Goal: Task Accomplishment & Management: Manage account settings

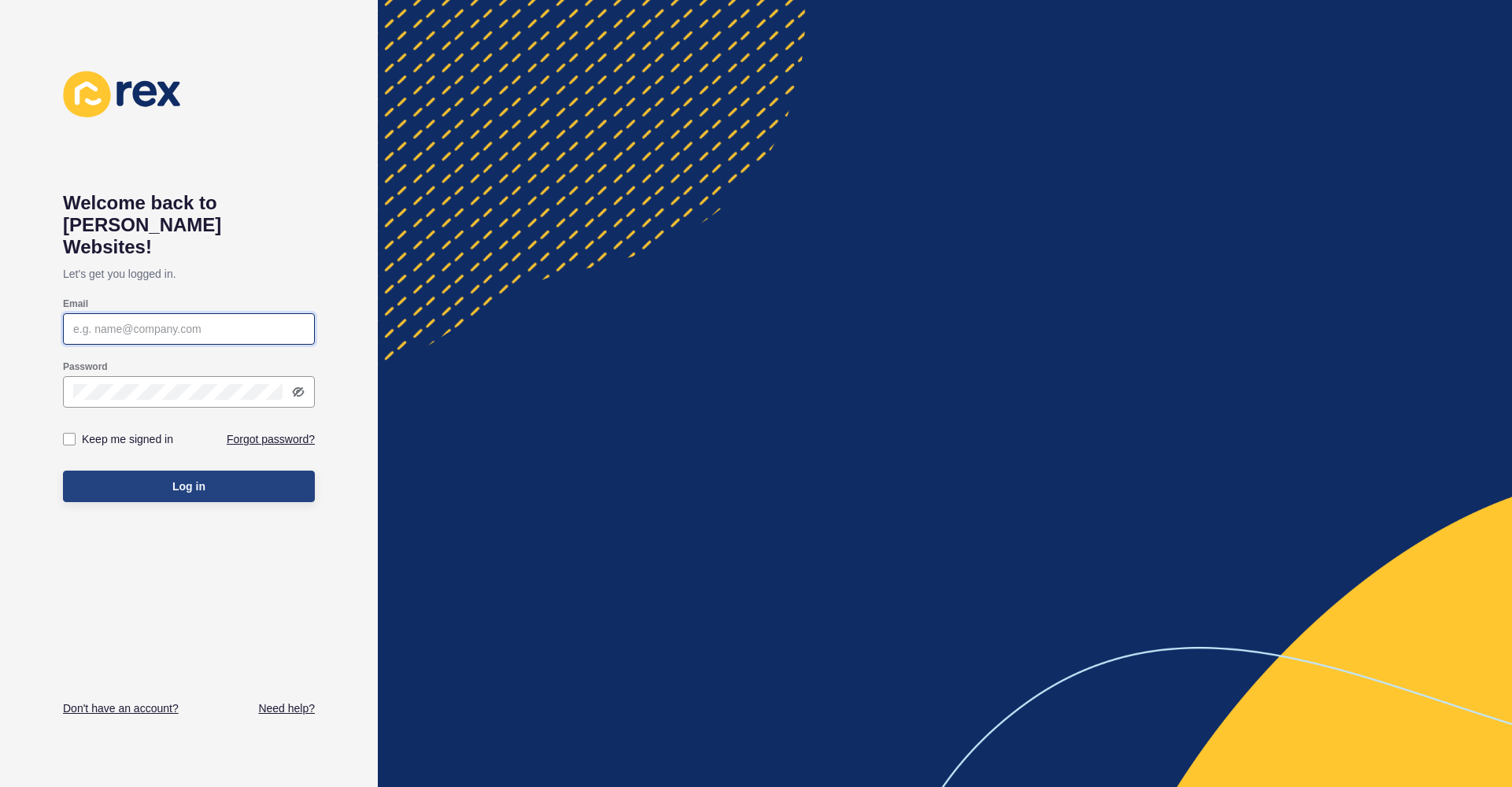
type input "rachel@glenmoreparkrealty.com.au"
click at [262, 471] on button "Log in" at bounding box center [189, 486] width 252 height 32
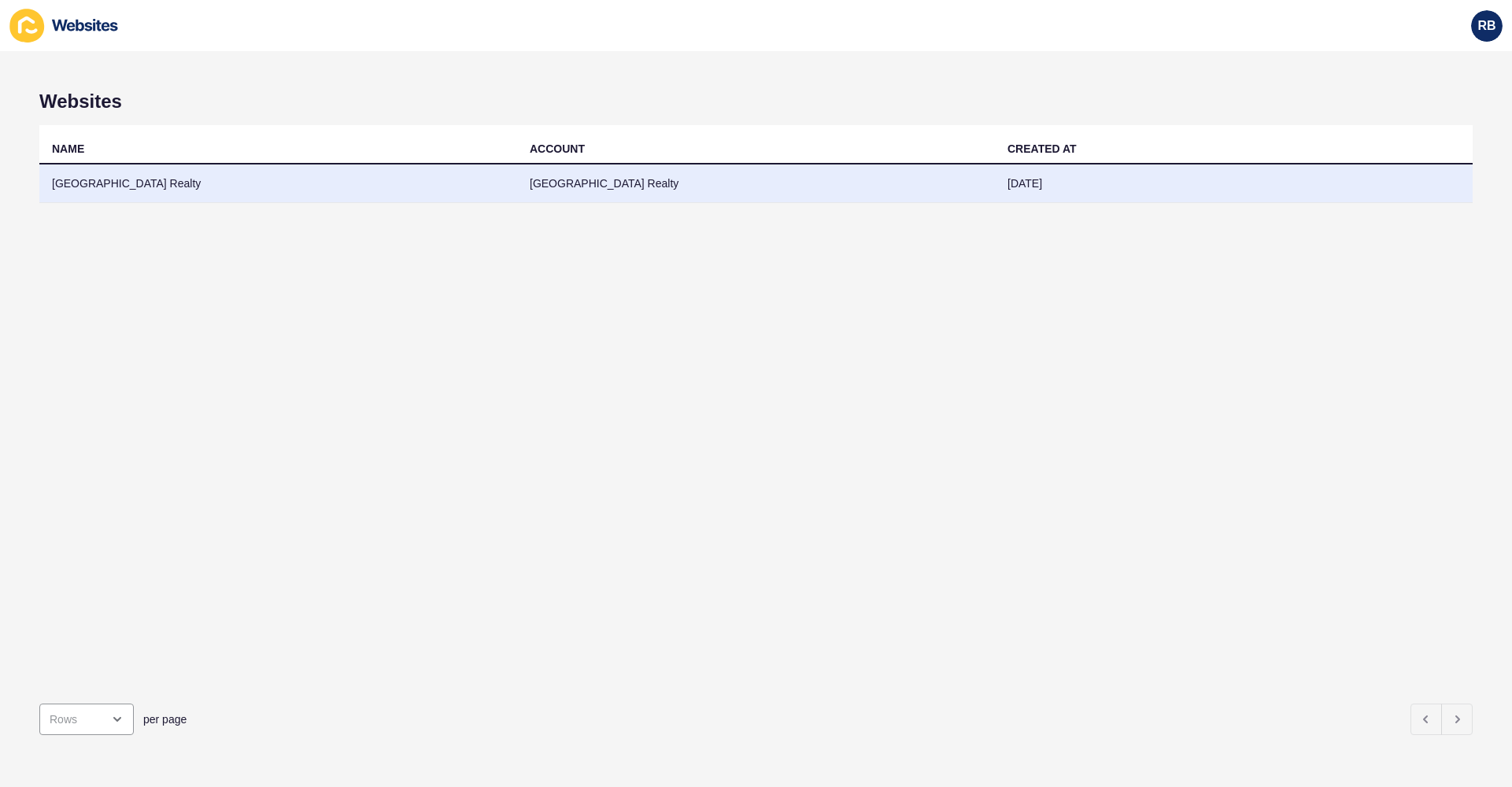
click at [134, 184] on td "[GEOGRAPHIC_DATA] Realty" at bounding box center [278, 184] width 477 height 39
click at [132, 189] on td "[GEOGRAPHIC_DATA] Realty" at bounding box center [278, 184] width 477 height 39
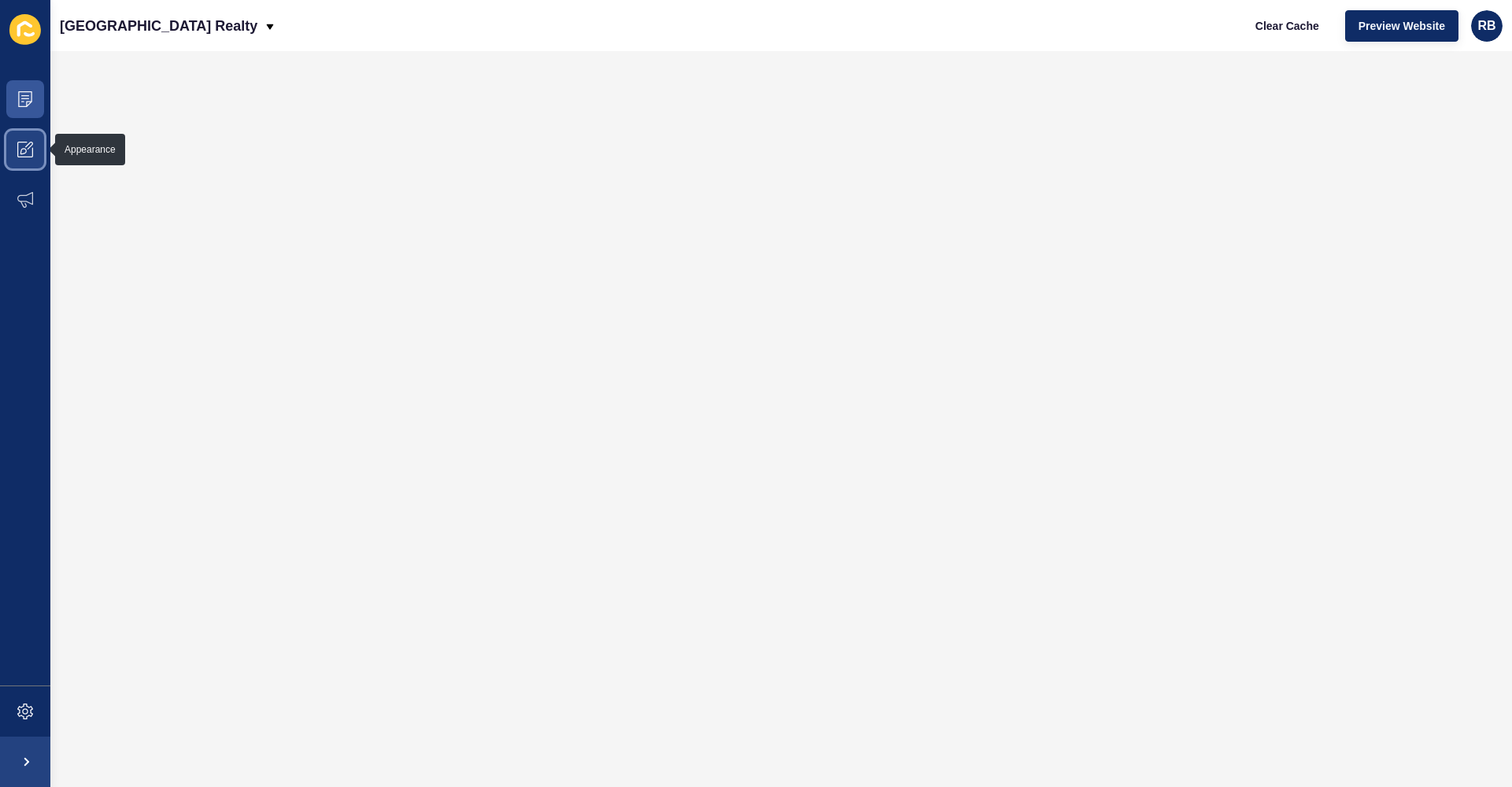
click at [23, 152] on icon at bounding box center [24, 149] width 15 height 15
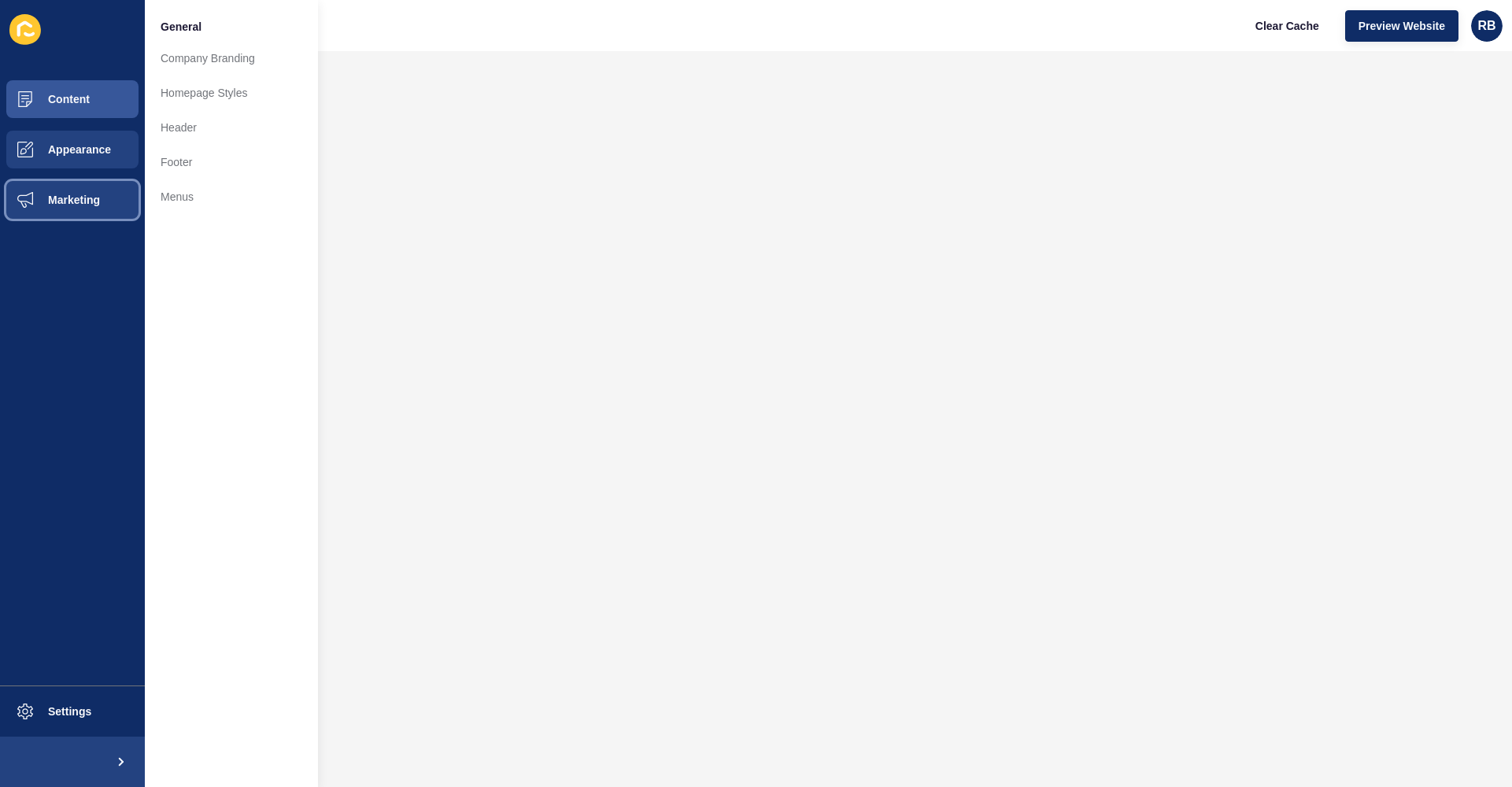
click at [22, 205] on span "Marketing" at bounding box center [49, 200] width 103 height 13
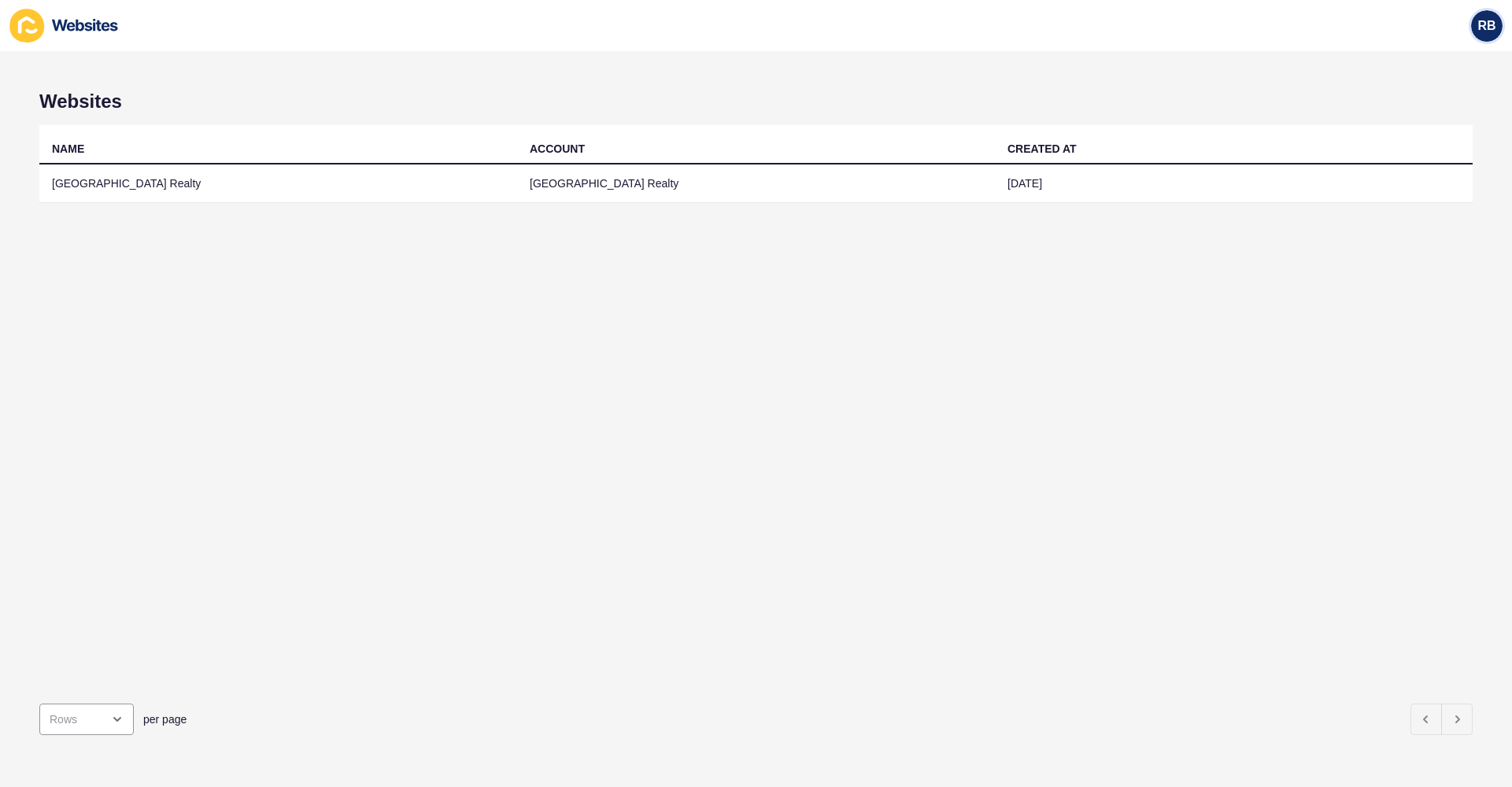
click at [1496, 25] on div "RB" at bounding box center [1486, 25] width 32 height 32
drag, startPoint x: 363, startPoint y: 84, endPoint x: 353, endPoint y: 87, distance: 10.4
click at [362, 84] on div "Websites NAME ACCOUNT CREATED AT Glenmore Park Realty Glenmore Park Realty 28 A…" at bounding box center [756, 419] width 1512 height 736
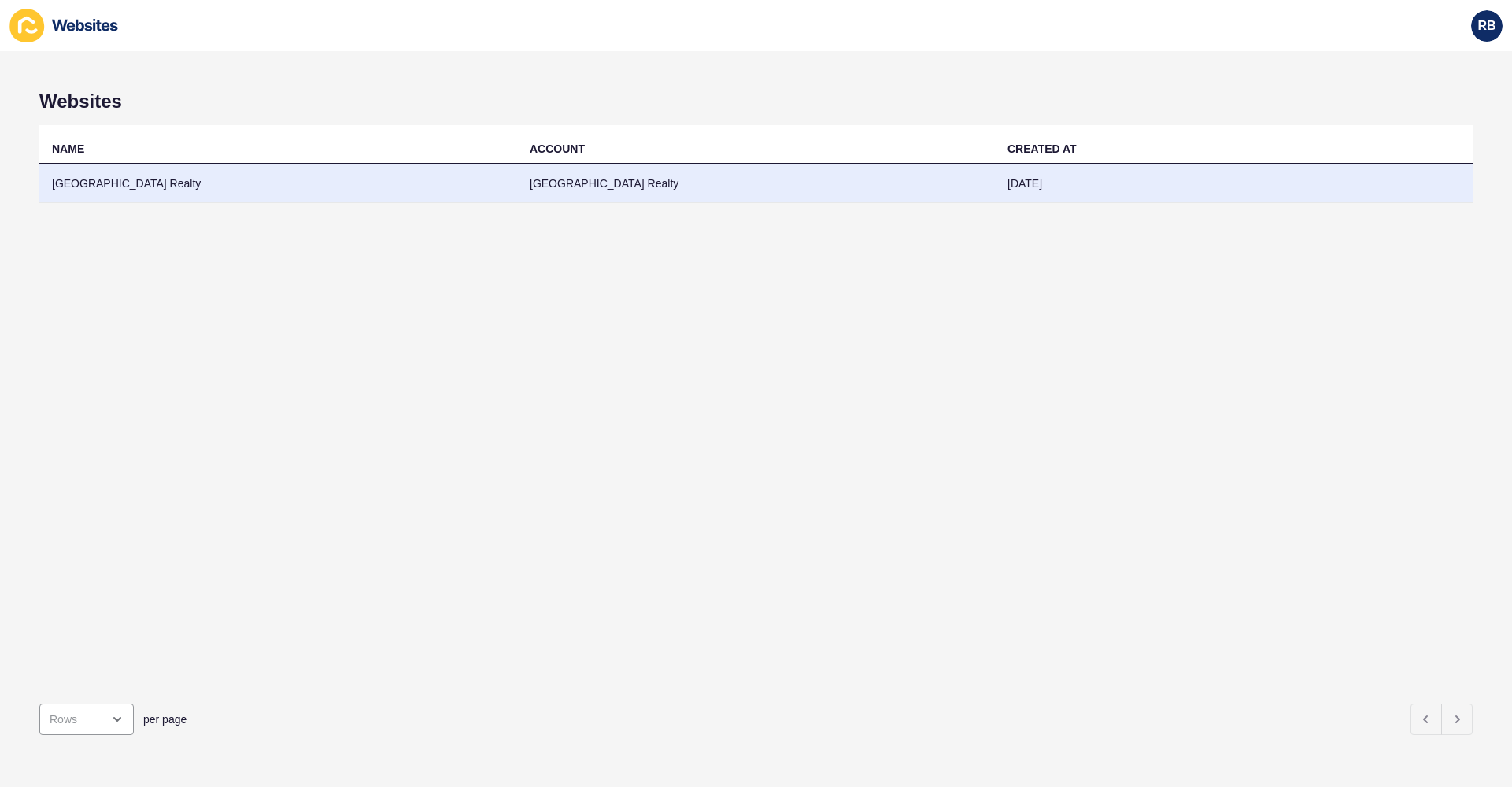
click at [164, 185] on td "[GEOGRAPHIC_DATA] Realty" at bounding box center [278, 184] width 477 height 39
click at [101, 182] on td "[GEOGRAPHIC_DATA] Realty" at bounding box center [278, 184] width 477 height 39
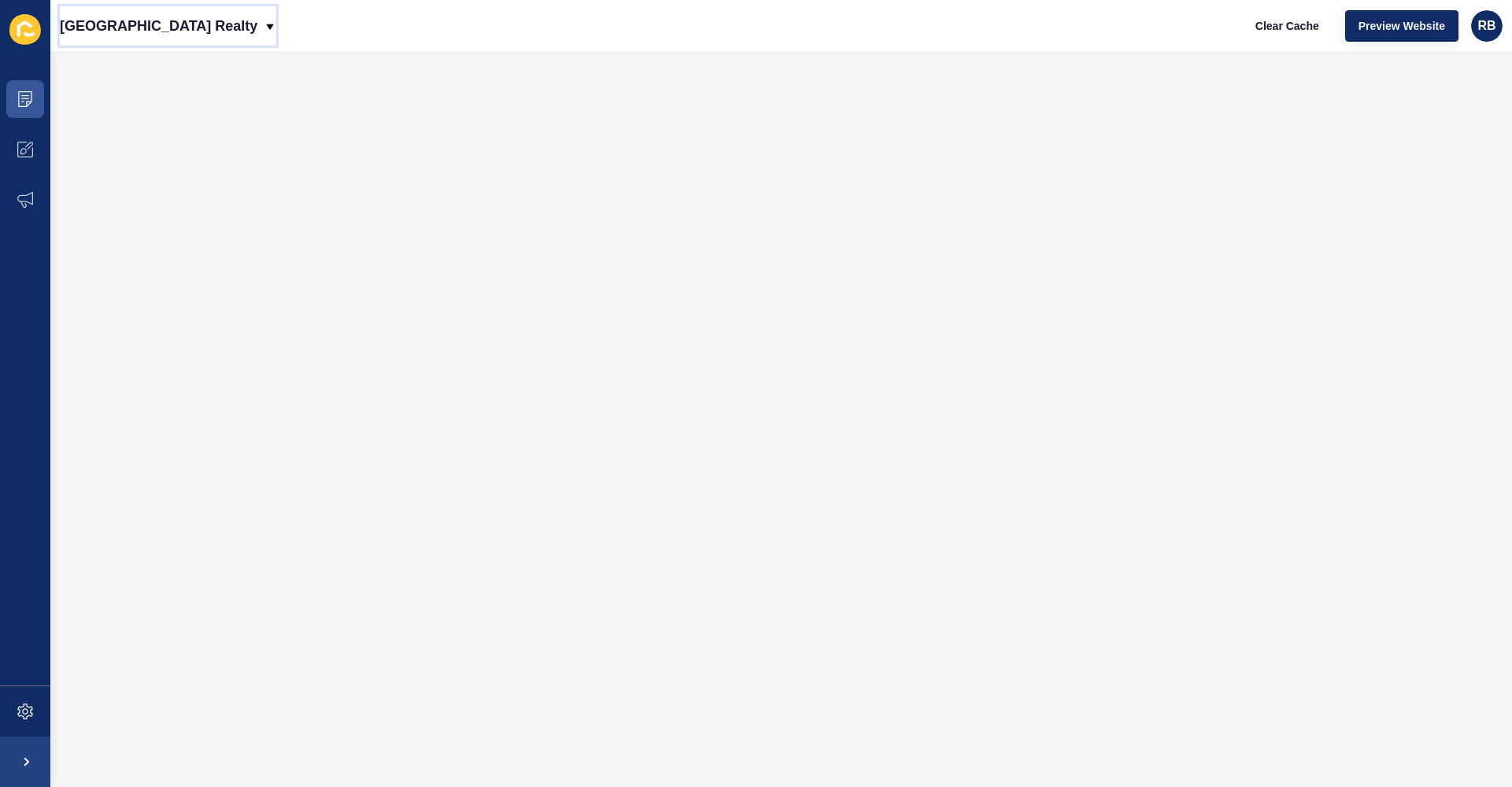
click at [206, 21] on p "[GEOGRAPHIC_DATA] Realty" at bounding box center [158, 26] width 197 height 40
click at [336, 28] on div "[GEOGRAPHIC_DATA] Realty Clear Cache Preview Website RB" at bounding box center [781, 25] width 1462 height 51
click at [24, 154] on icon at bounding box center [24, 149] width 15 height 15
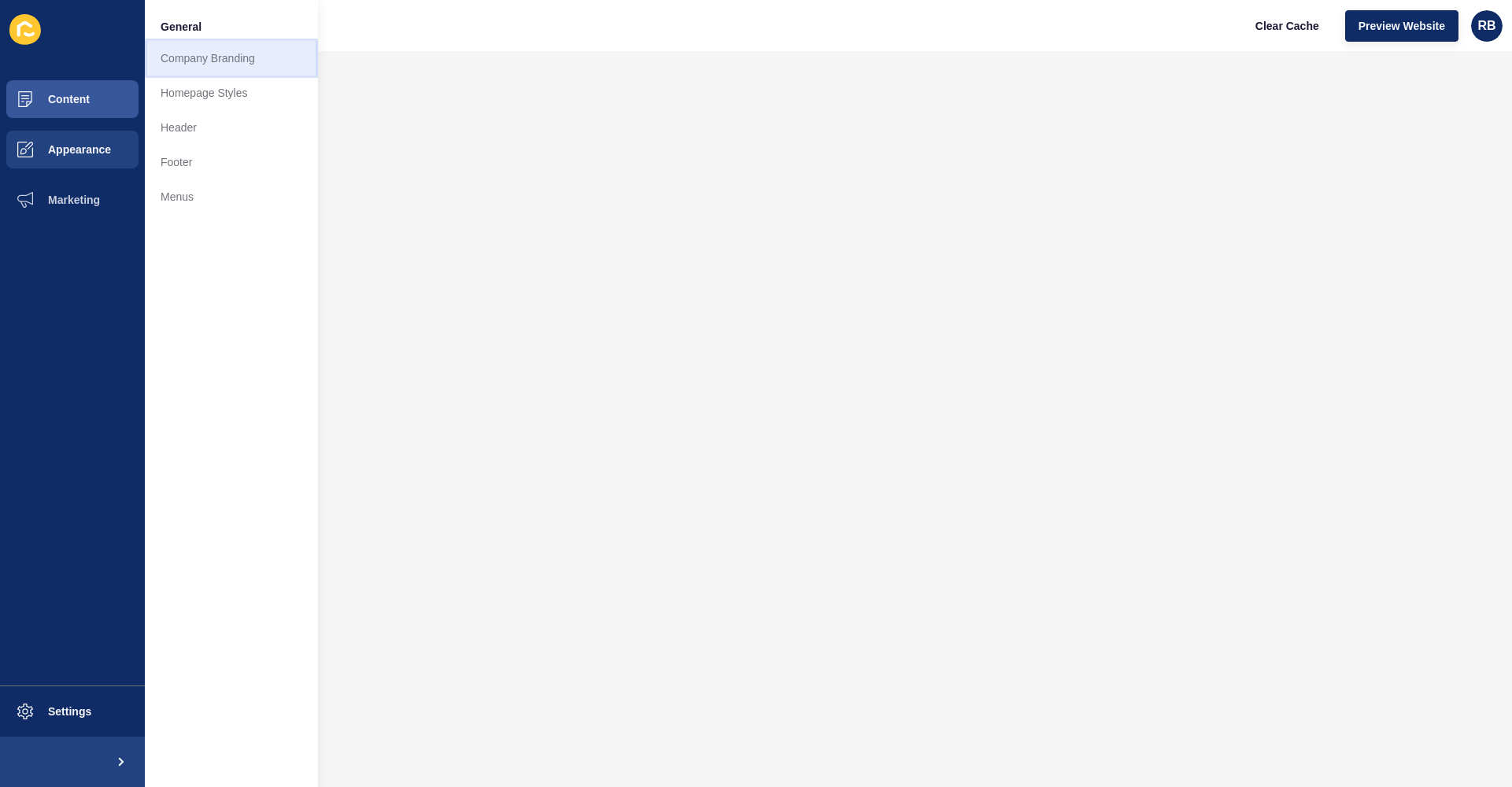
click at [251, 56] on link "Company Branding" at bounding box center [231, 58] width 173 height 34
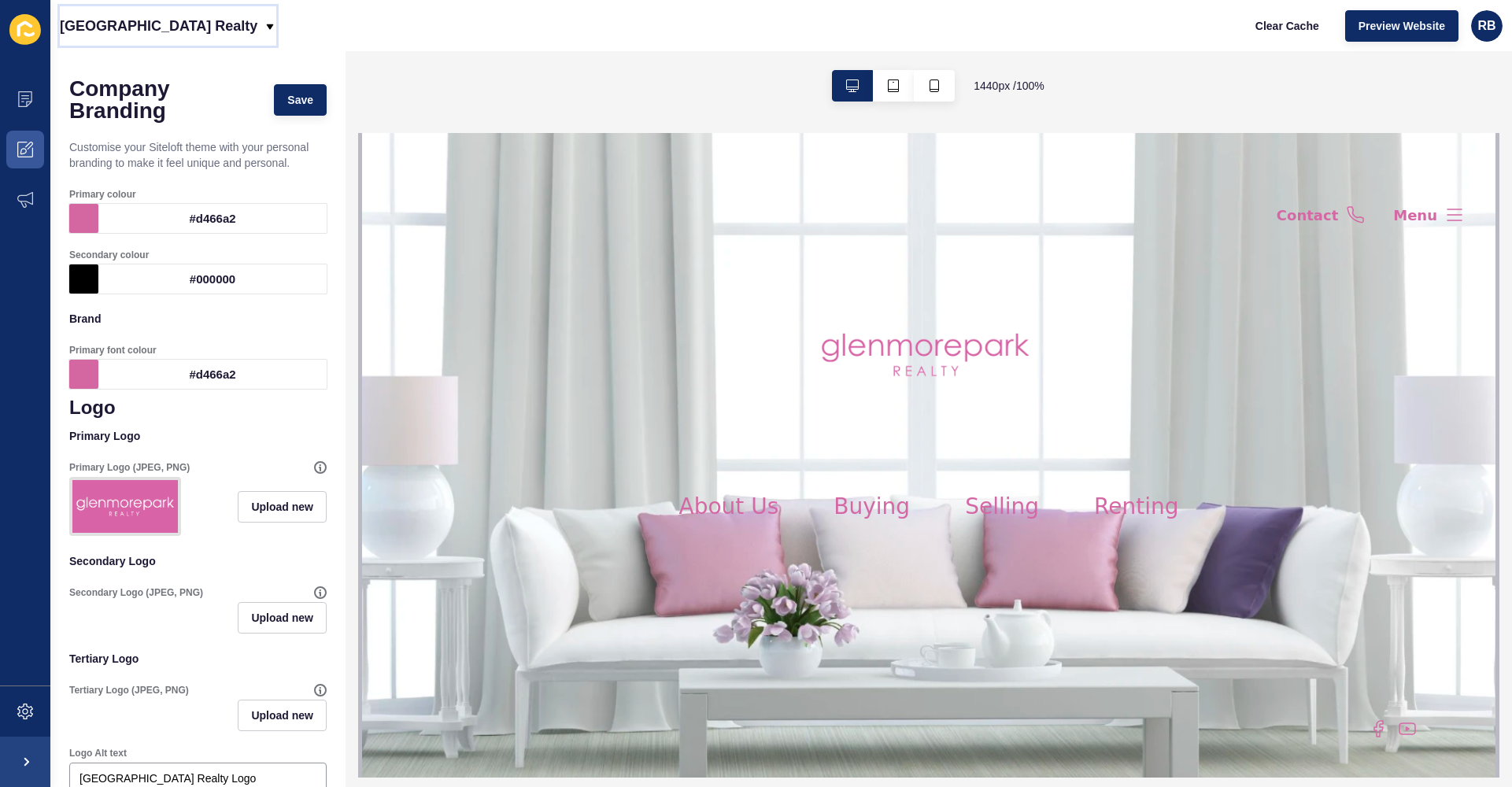
click at [198, 28] on p "[GEOGRAPHIC_DATA] Realty" at bounding box center [158, 26] width 197 height 40
click at [266, 47] on div "[GEOGRAPHIC_DATA] Realty Clear Cache Preview Website RB" at bounding box center [781, 25] width 1462 height 51
click at [34, 153] on span at bounding box center [25, 149] width 50 height 50
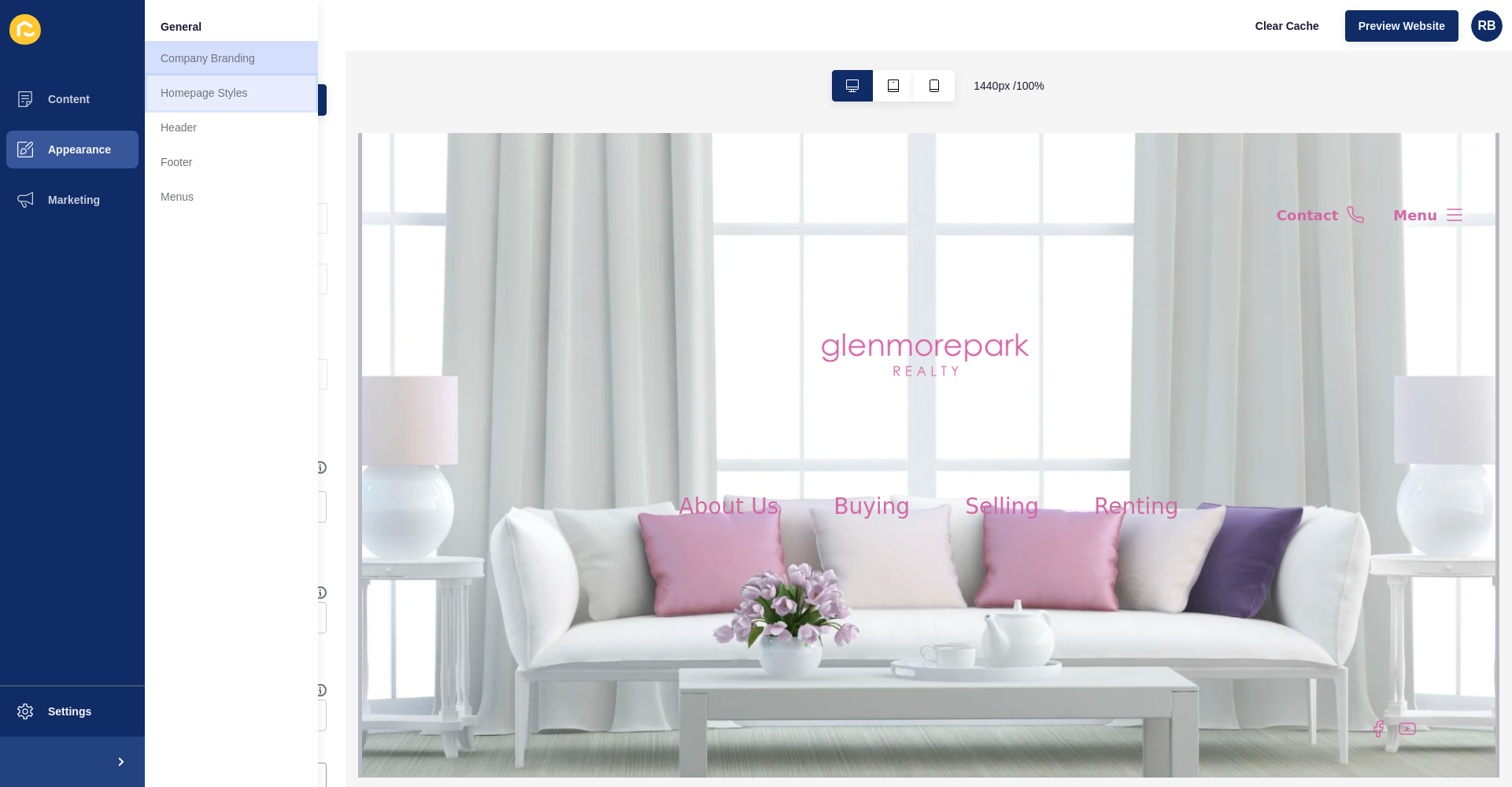
click at [284, 98] on link "Homepage Styles" at bounding box center [231, 93] width 173 height 34
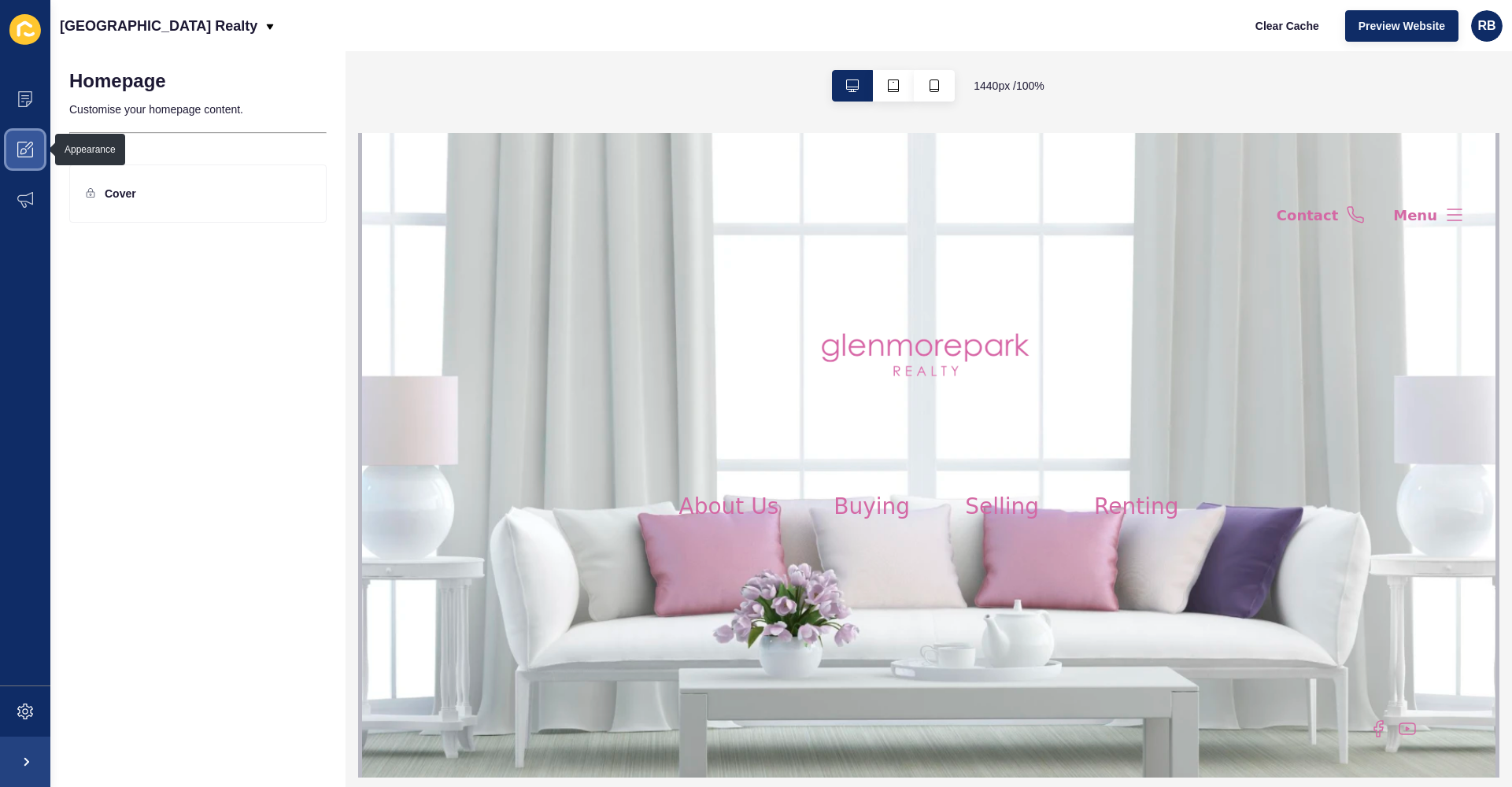
click at [23, 159] on span at bounding box center [25, 149] width 50 height 50
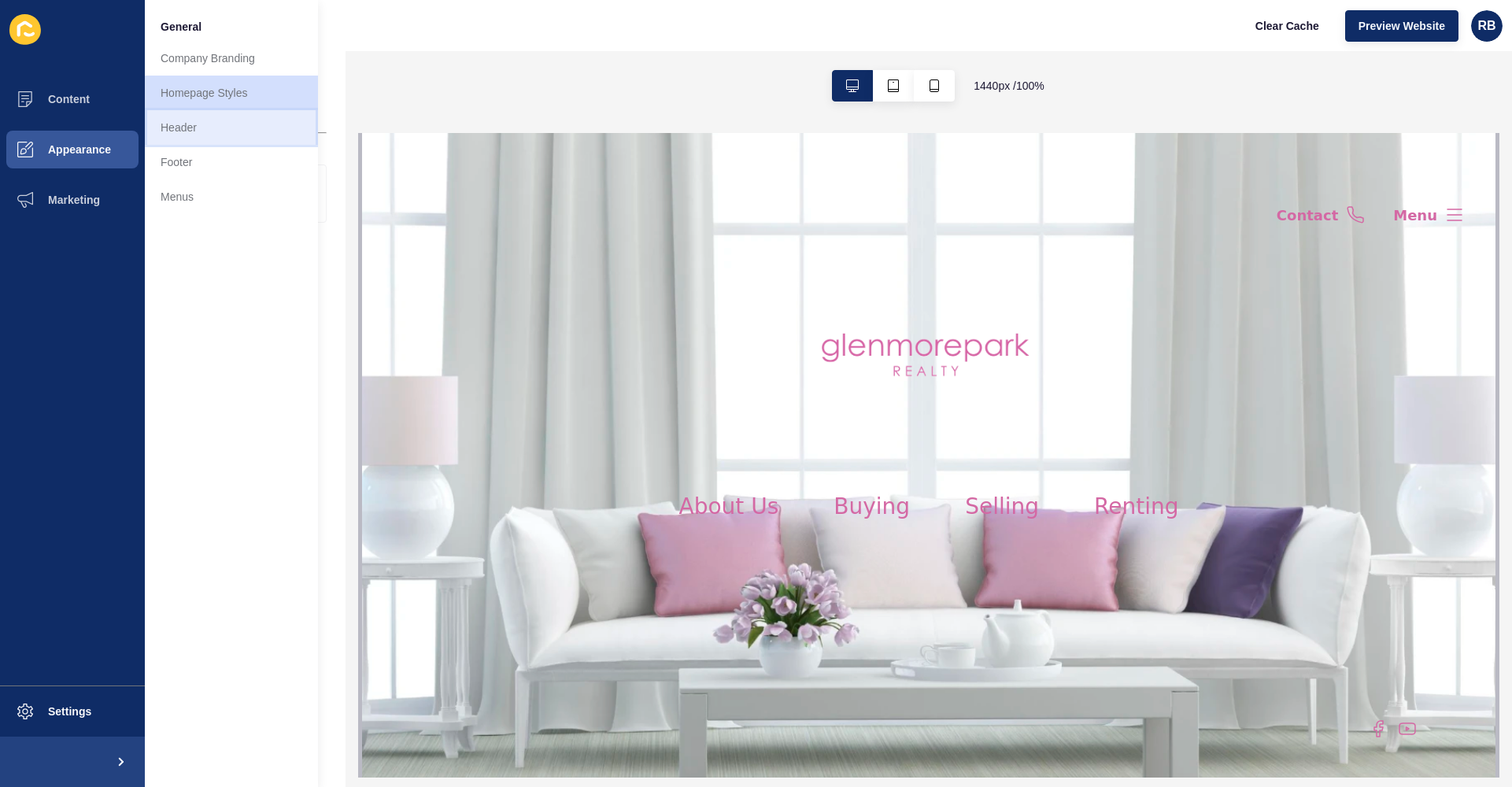
click at [249, 129] on link "Header" at bounding box center [231, 127] width 173 height 34
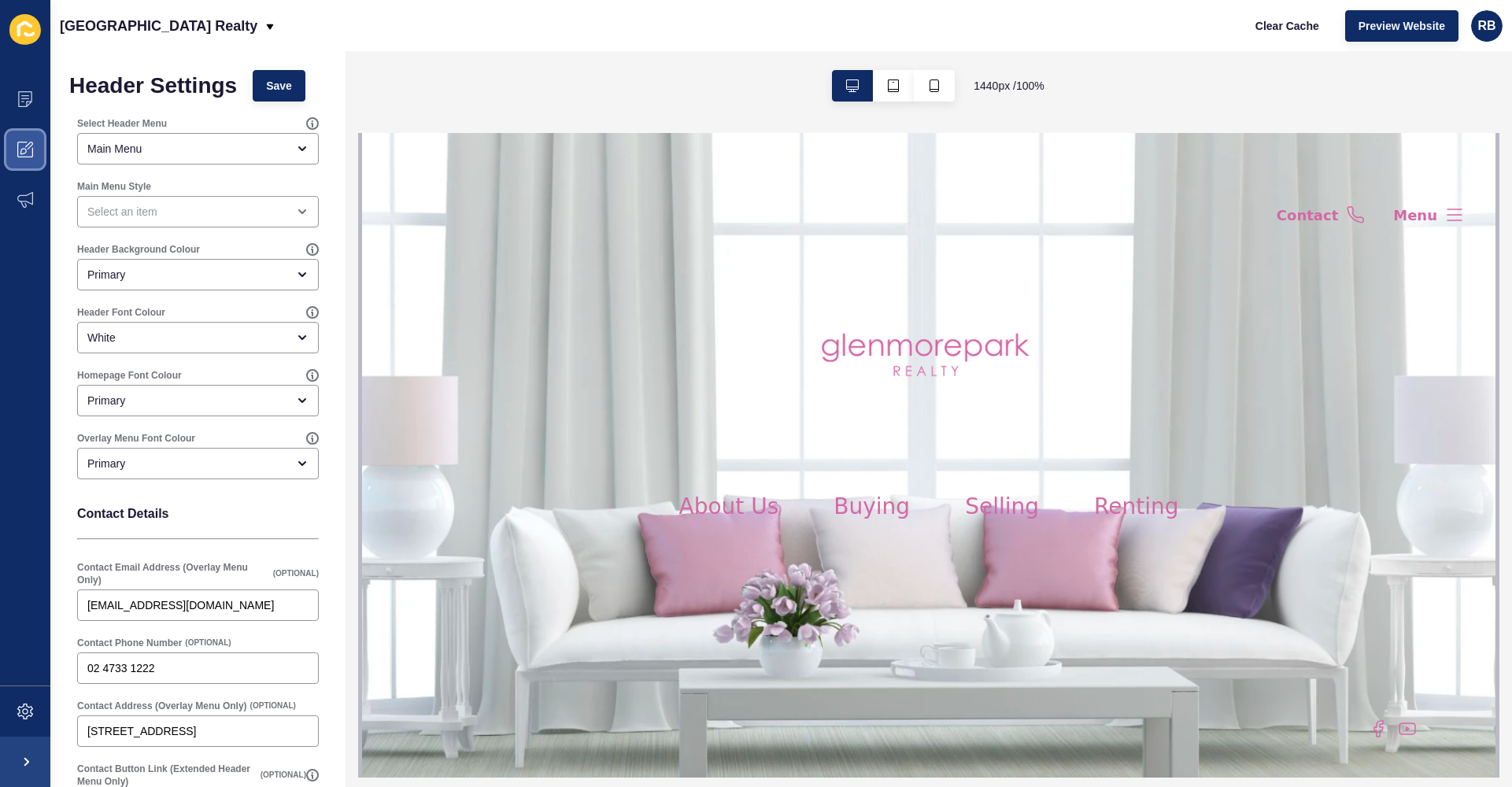
click at [18, 145] on icon at bounding box center [24, 149] width 15 height 15
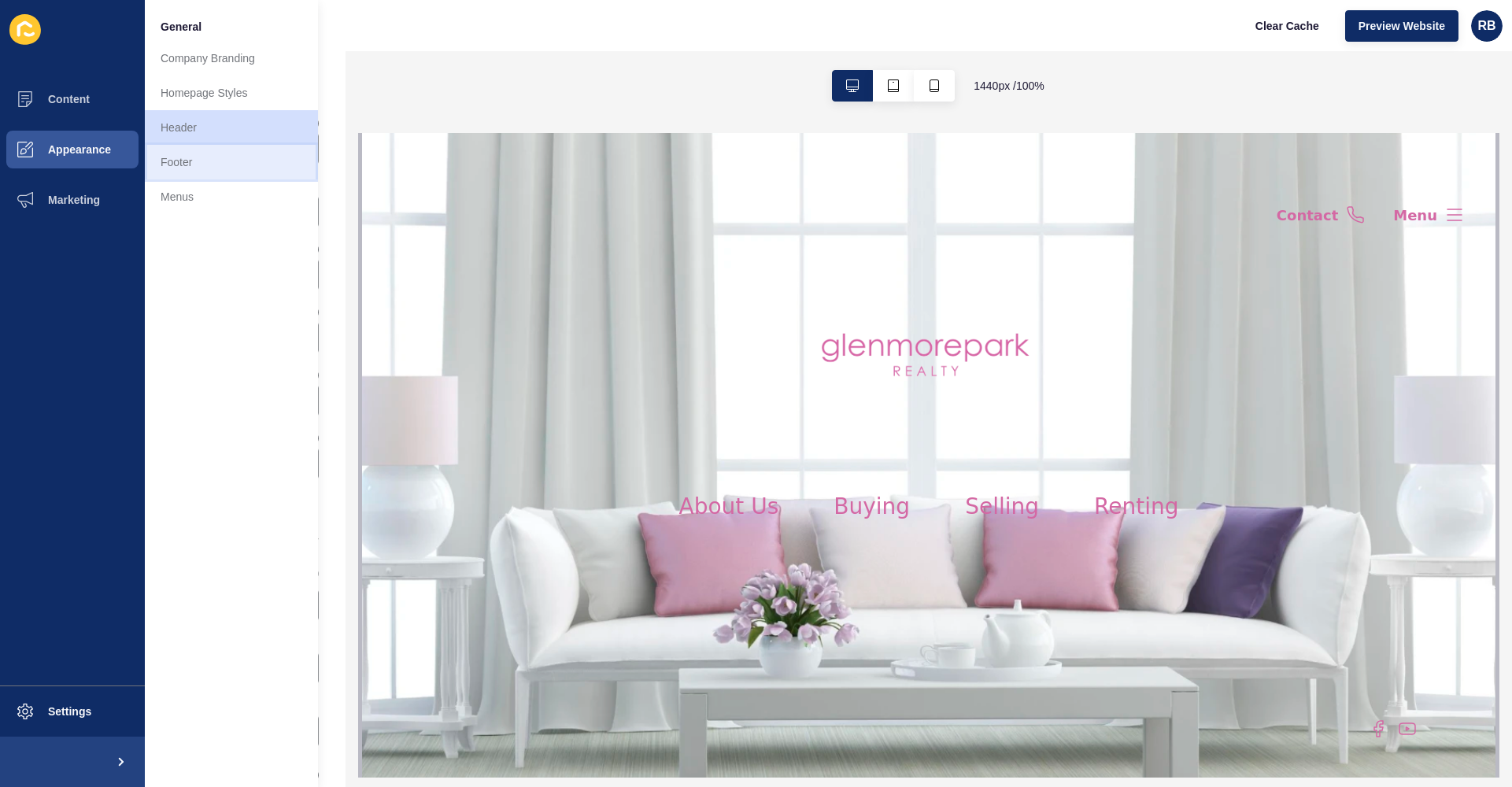
click at [201, 165] on link "Footer" at bounding box center [231, 162] width 173 height 34
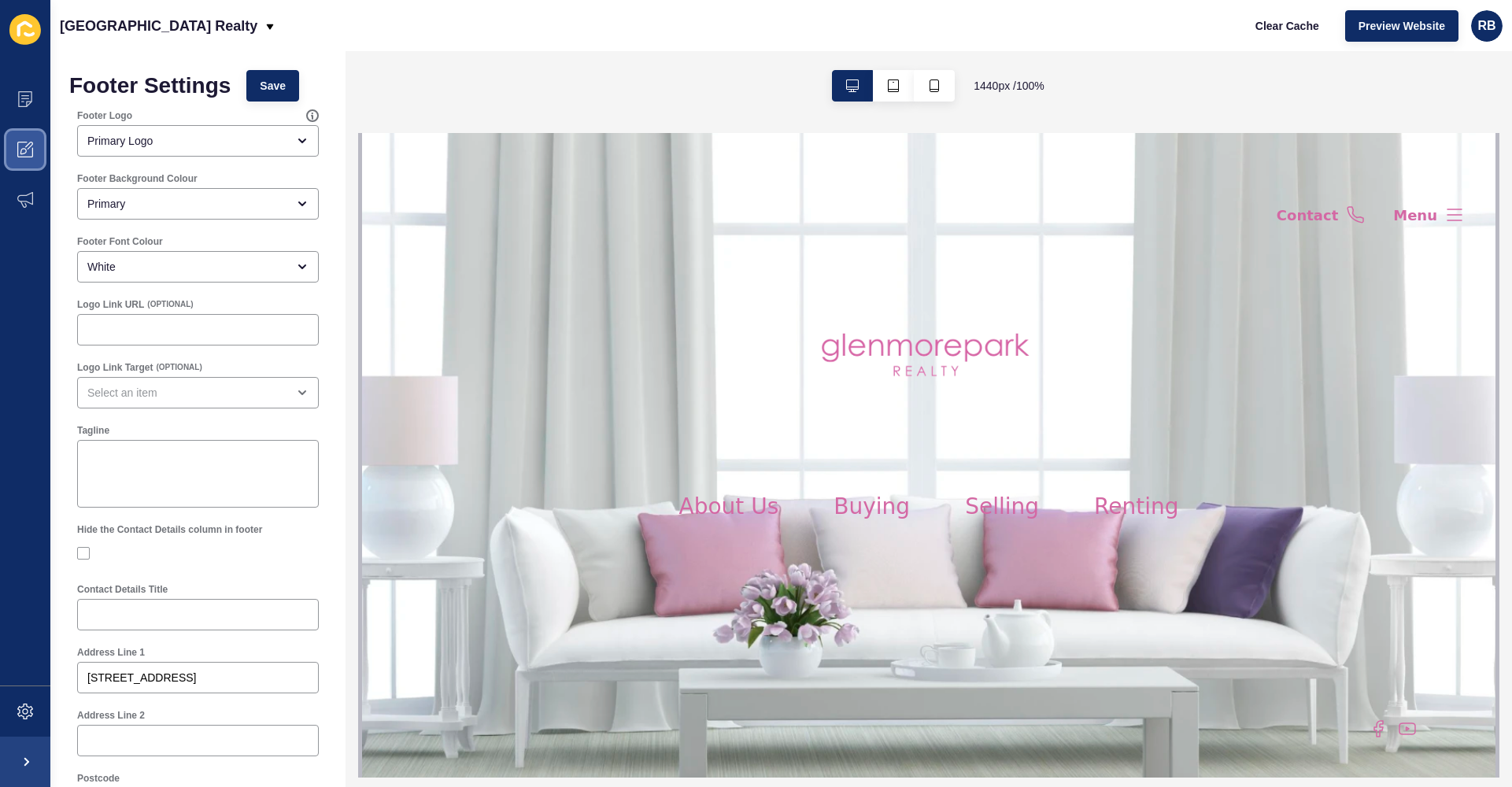
click at [32, 142] on icon at bounding box center [29, 145] width 8 height 8
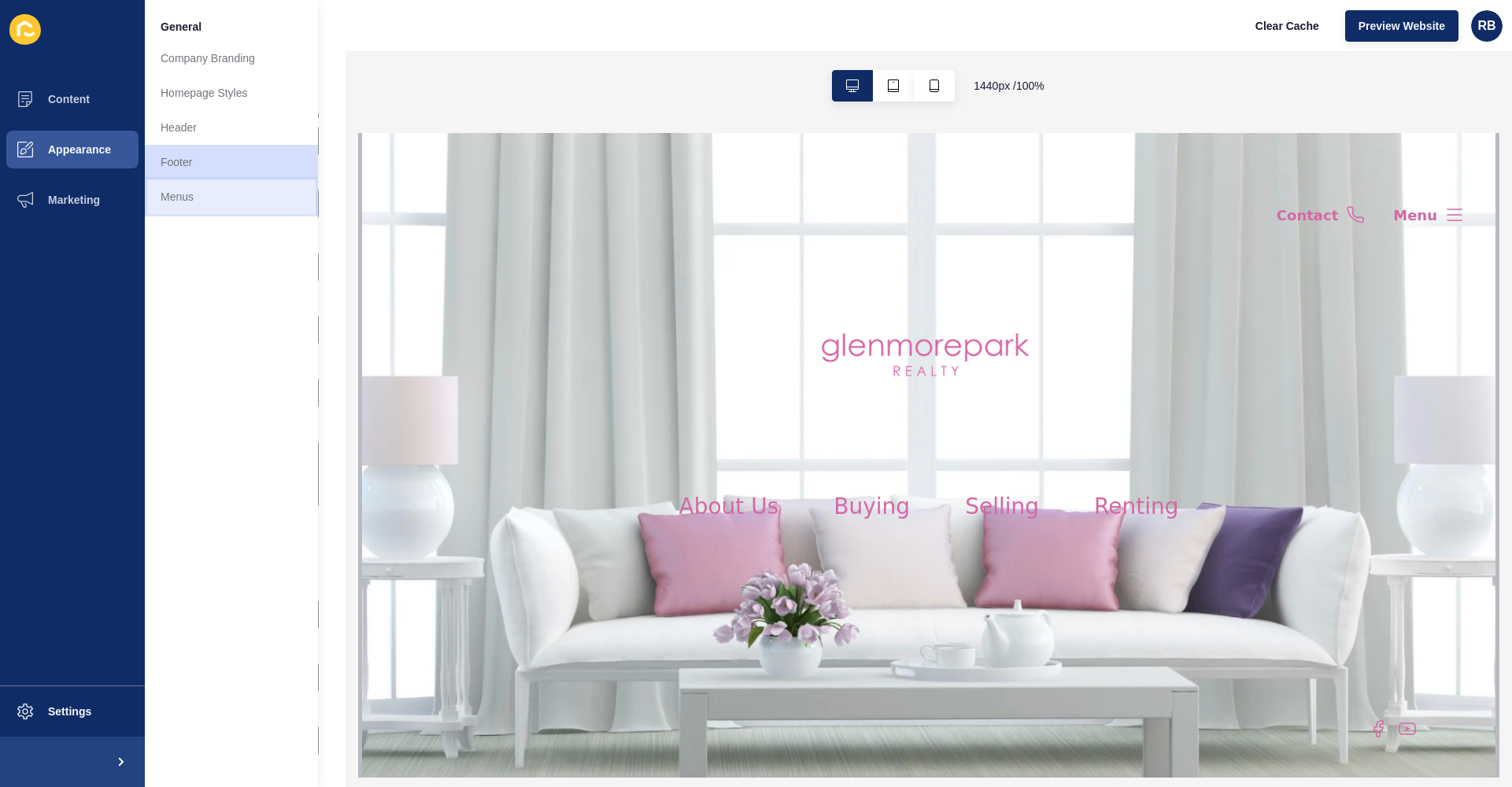
click at [211, 191] on link "Menus" at bounding box center [231, 196] width 173 height 34
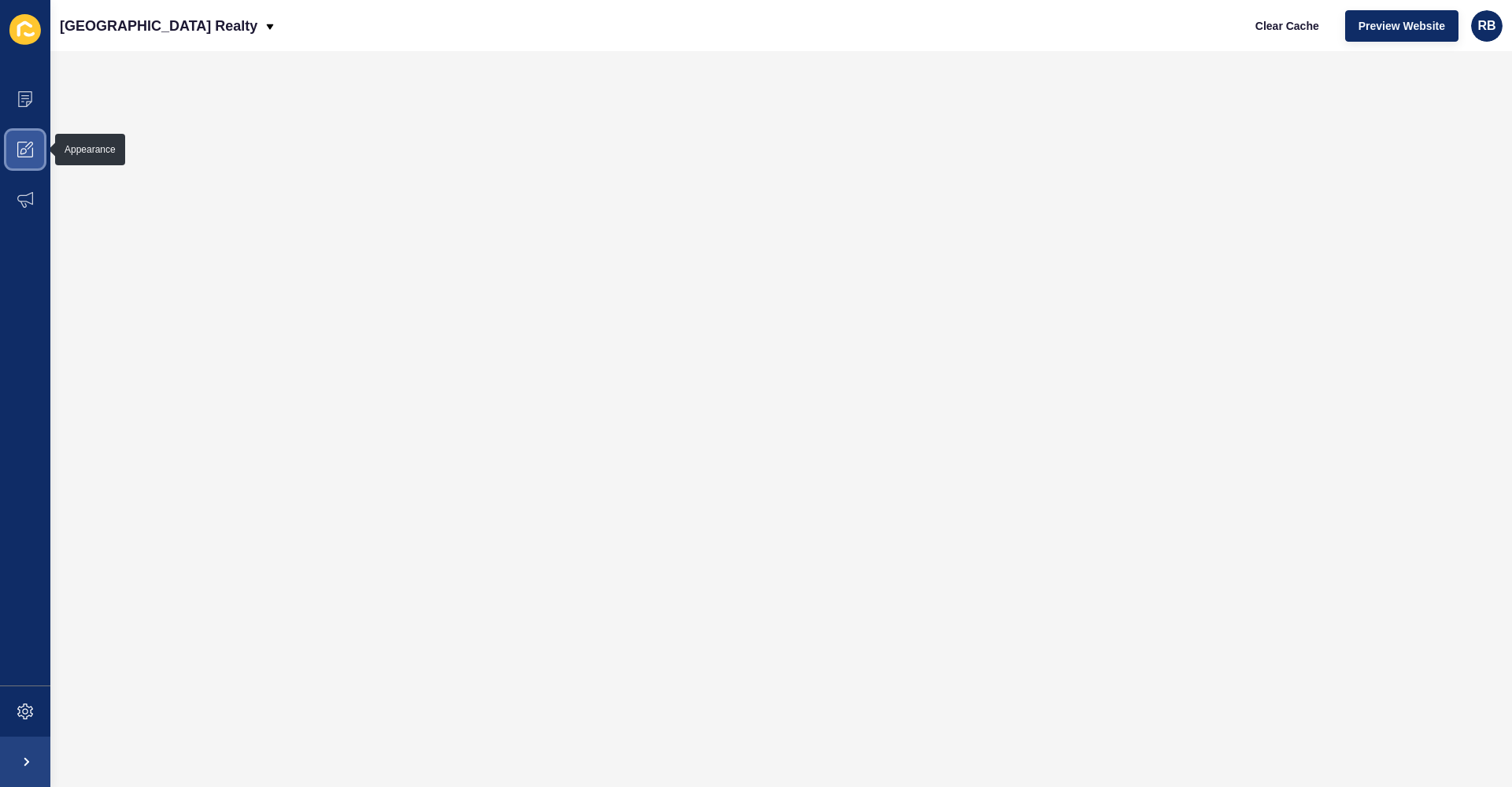
click at [20, 155] on icon at bounding box center [24, 149] width 15 height 15
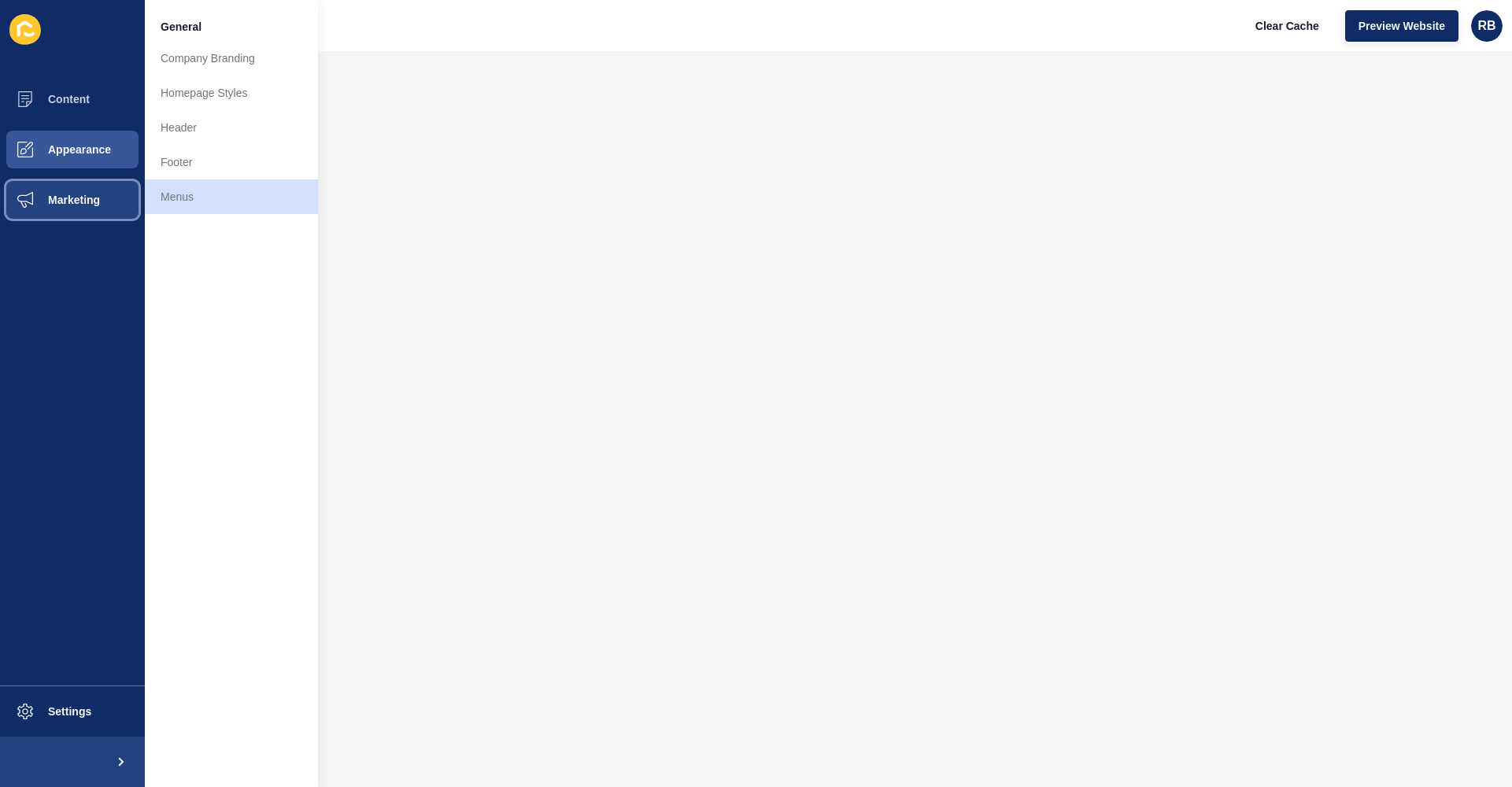
click at [93, 197] on span "Marketing" at bounding box center [49, 200] width 103 height 13
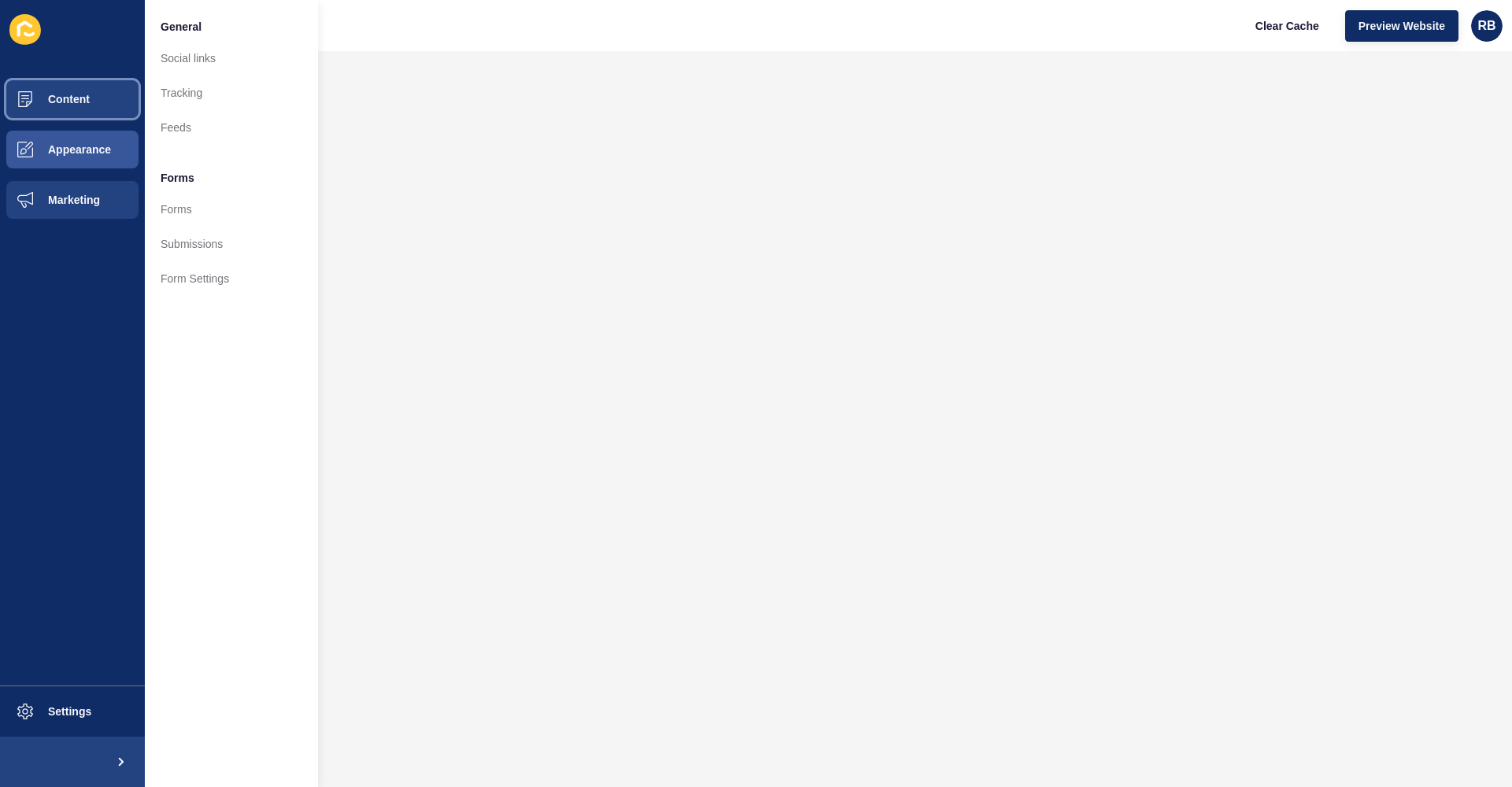
click at [92, 104] on button "Content" at bounding box center [72, 99] width 145 height 50
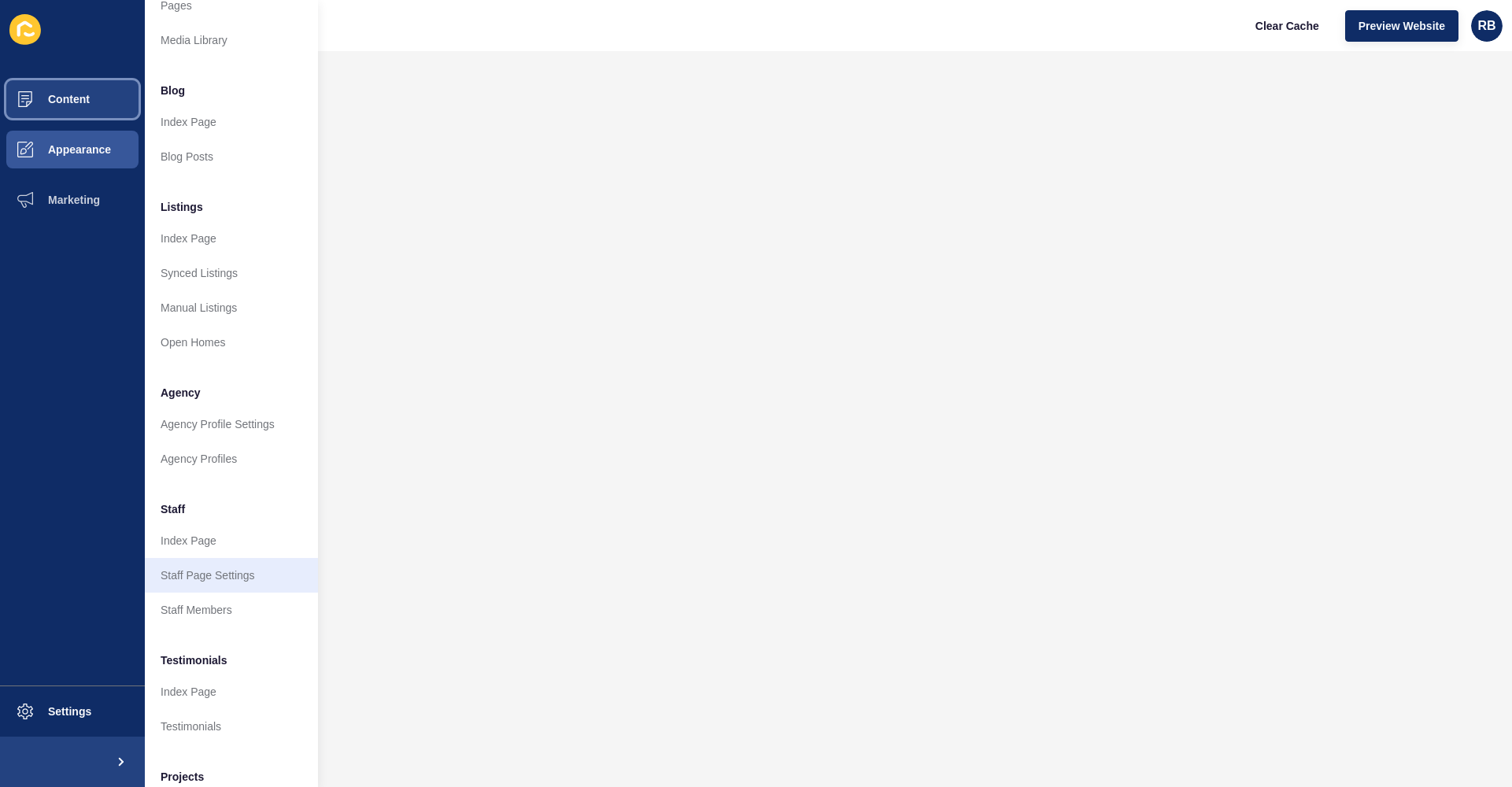
scroll to position [63, 0]
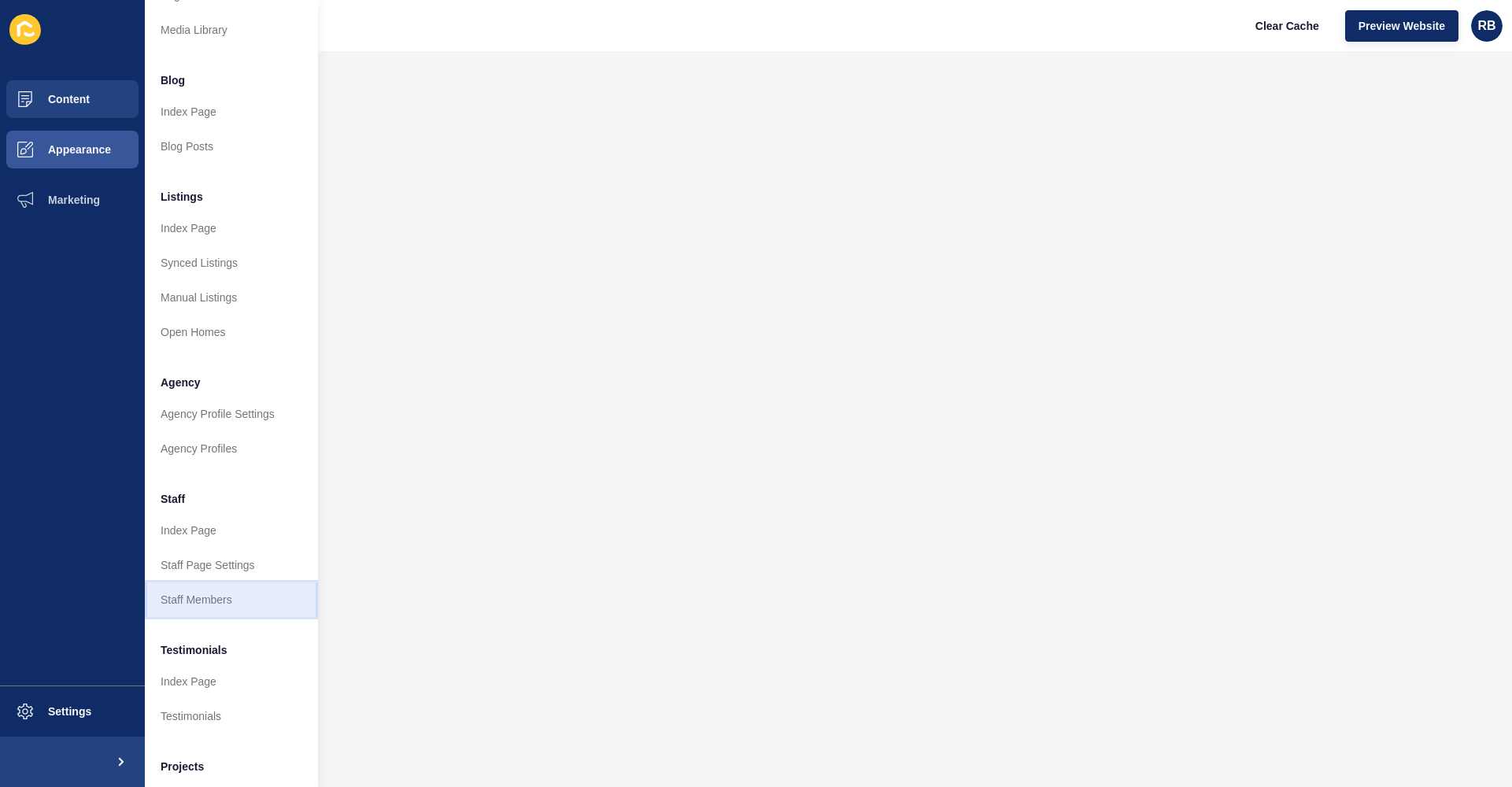
click at [247, 599] on link "Staff Members" at bounding box center [231, 600] width 173 height 34
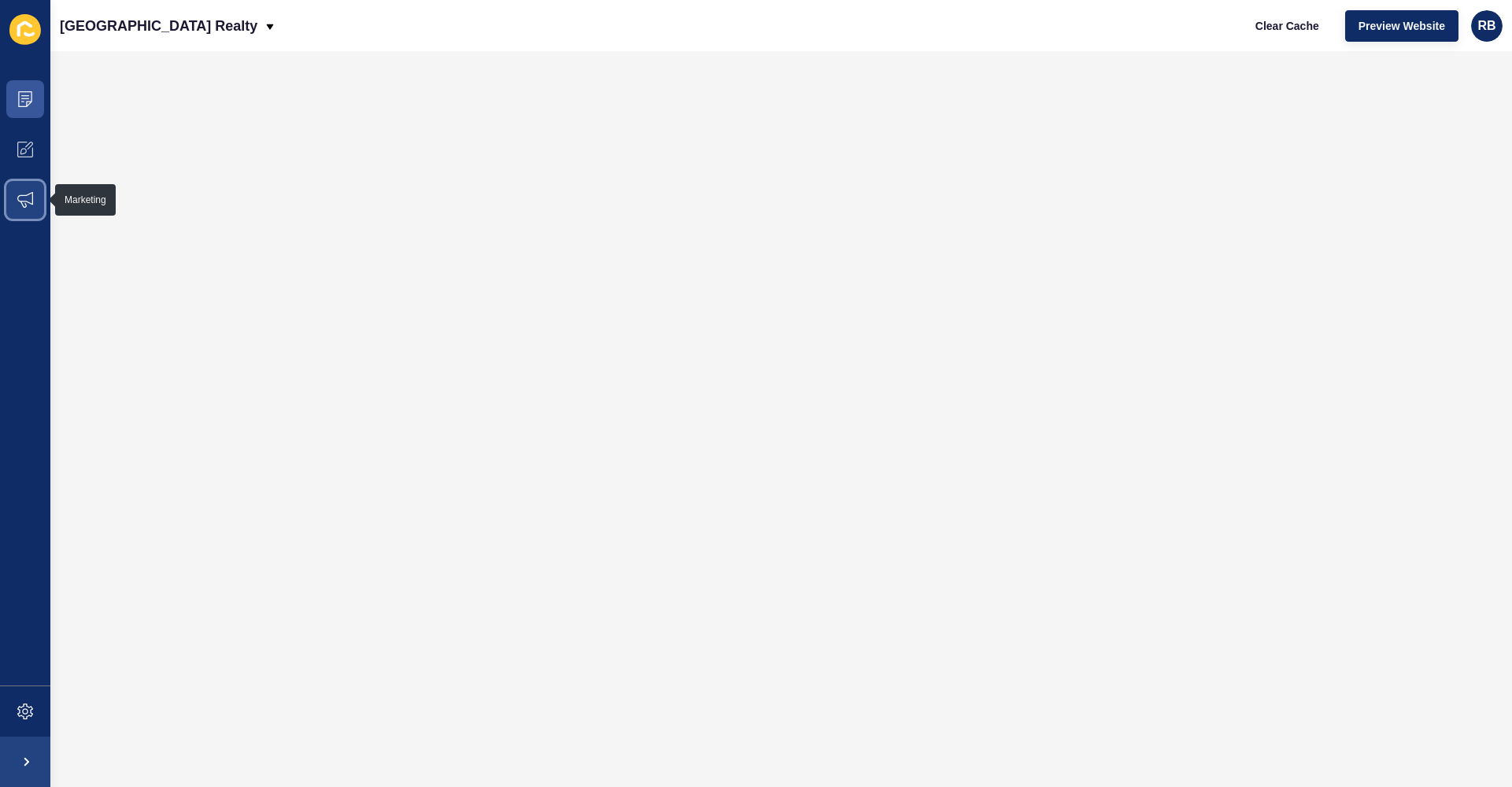
click at [19, 207] on icon at bounding box center [24, 199] width 15 height 15
click at [25, 158] on span at bounding box center [25, 149] width 50 height 50
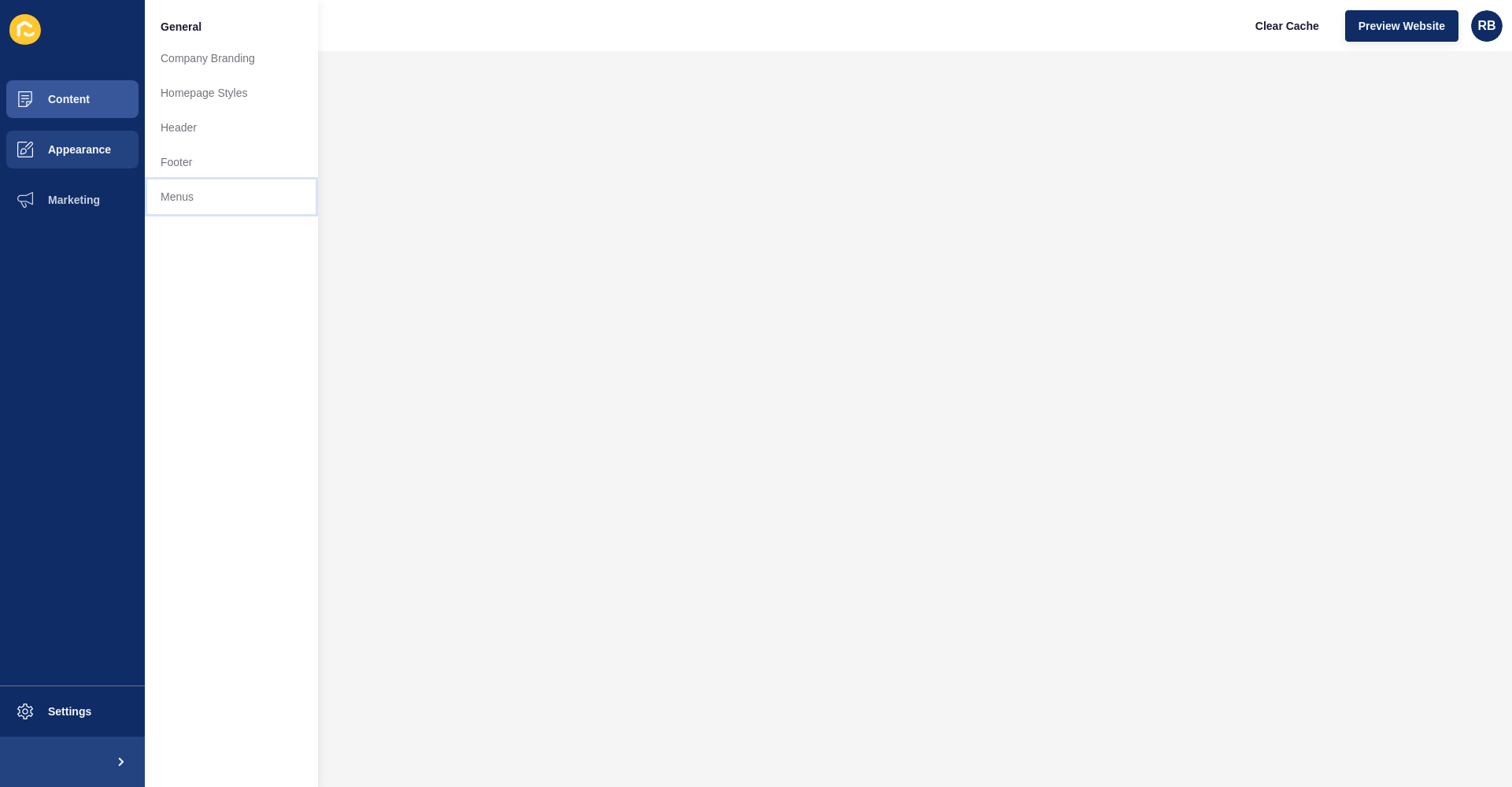
click at [193, 185] on link "Menus" at bounding box center [231, 196] width 173 height 34
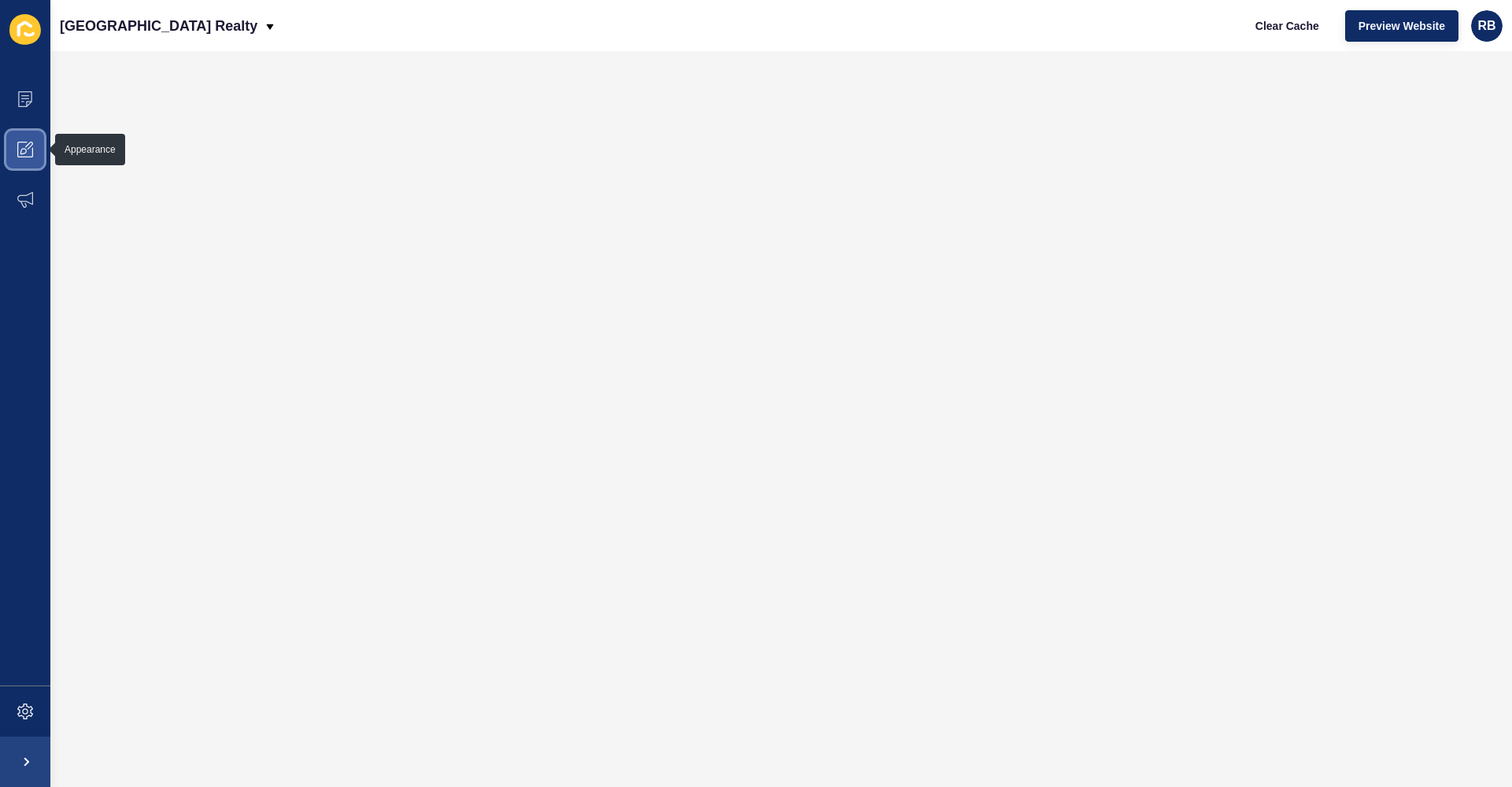
click at [29, 147] on icon at bounding box center [29, 145] width 8 height 8
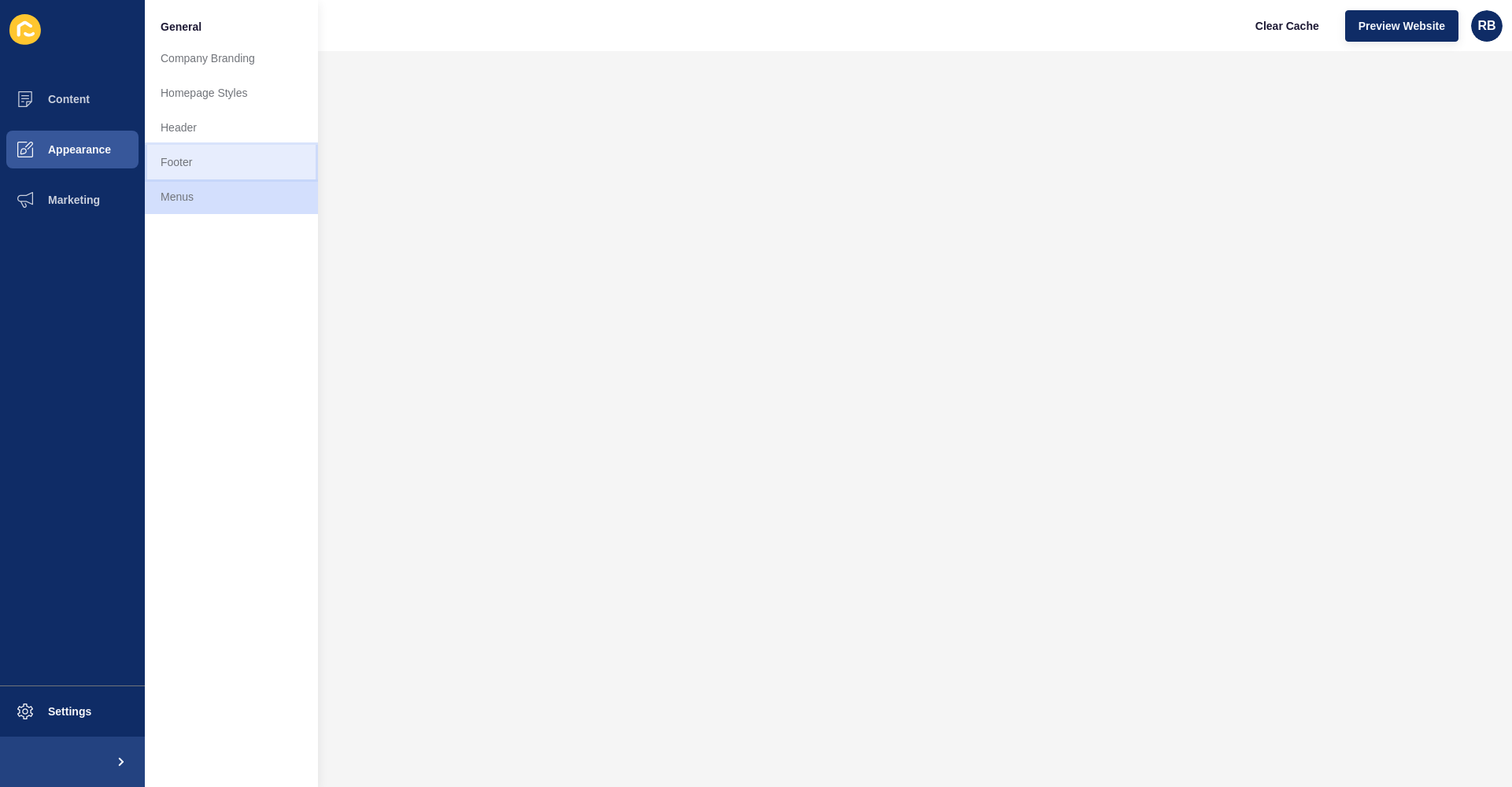
click at [232, 170] on link "Footer" at bounding box center [231, 162] width 173 height 34
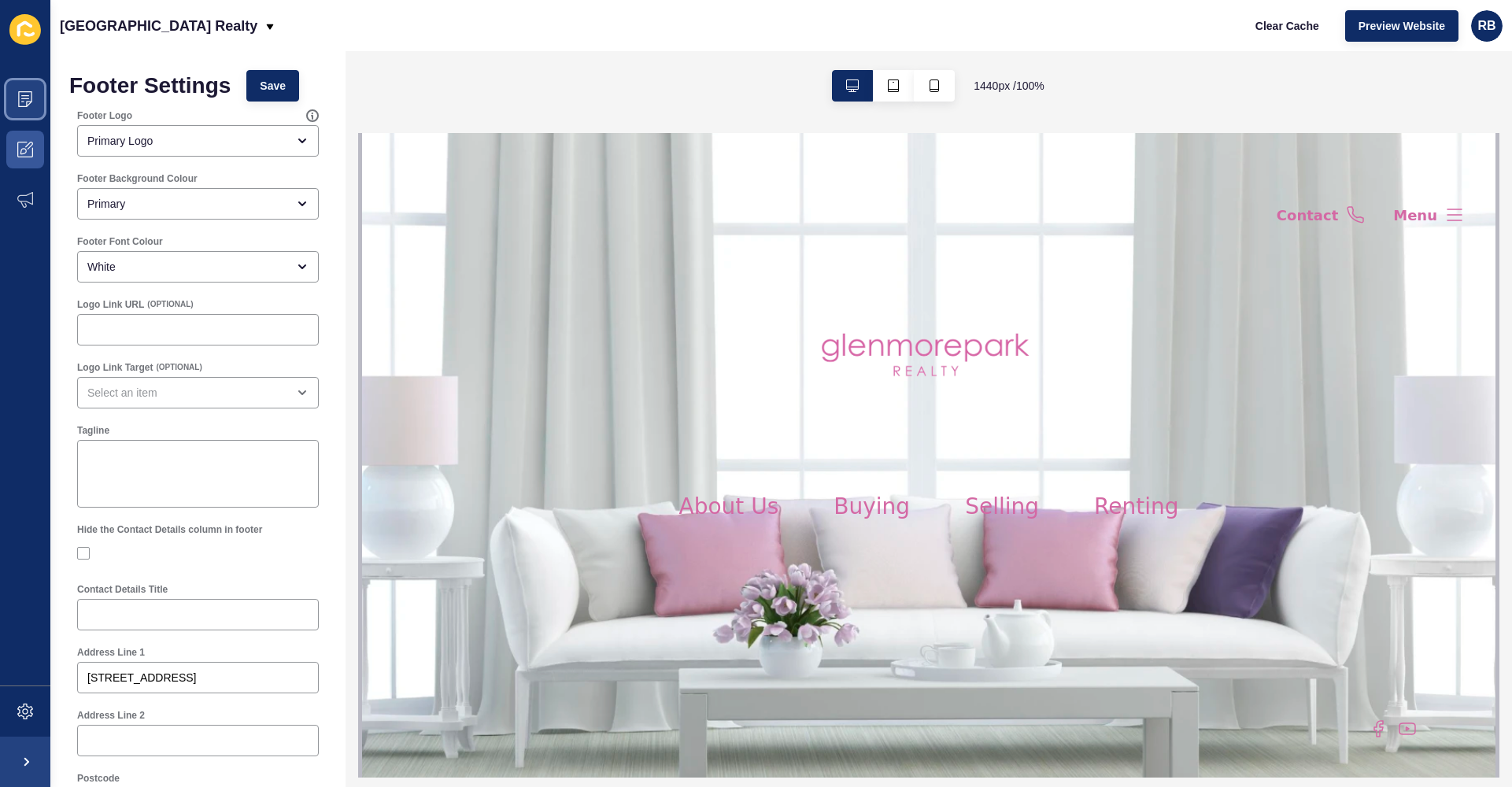
click at [22, 110] on span at bounding box center [25, 99] width 50 height 50
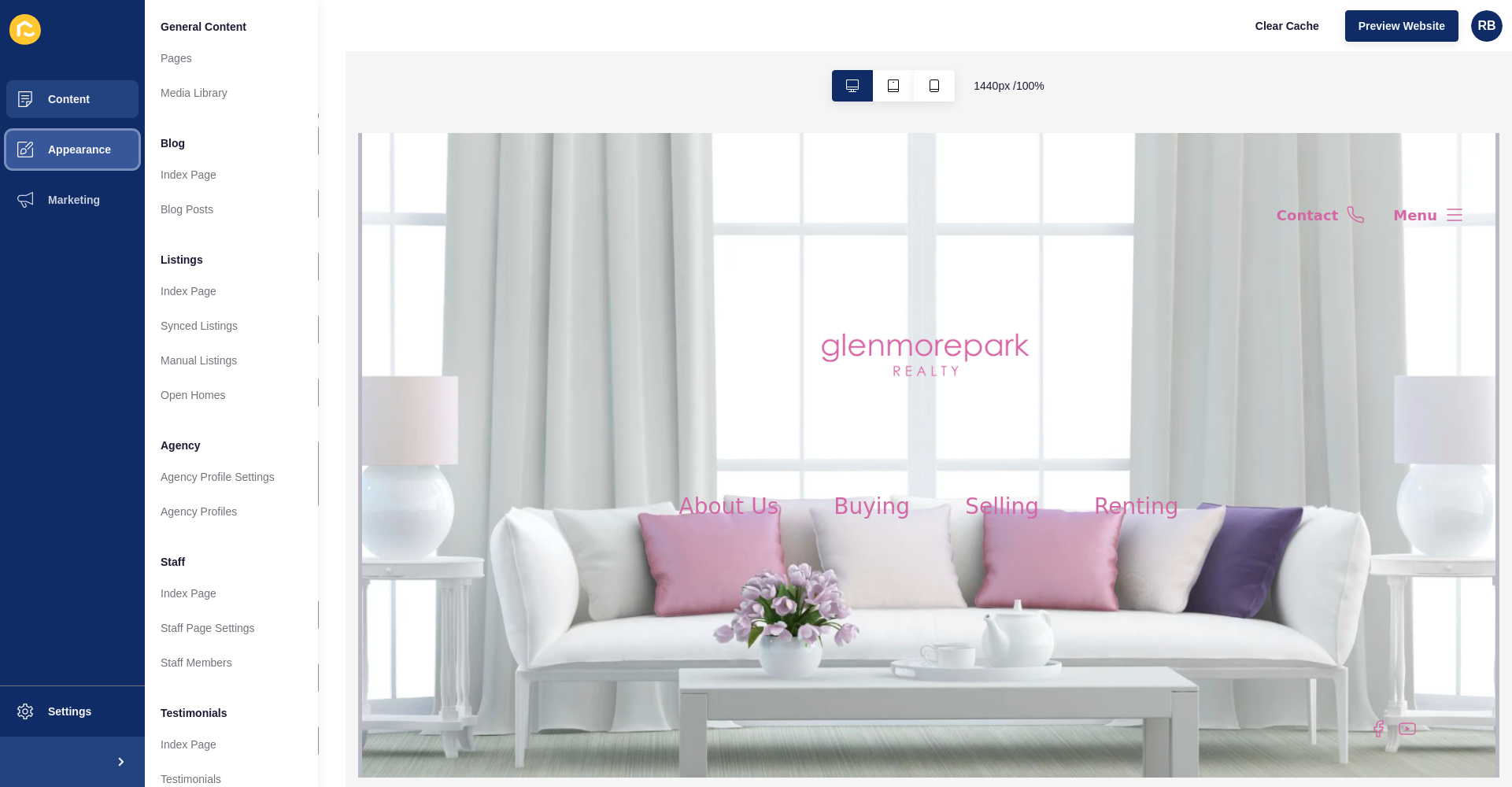
click at [99, 158] on button "Appearance" at bounding box center [72, 149] width 145 height 50
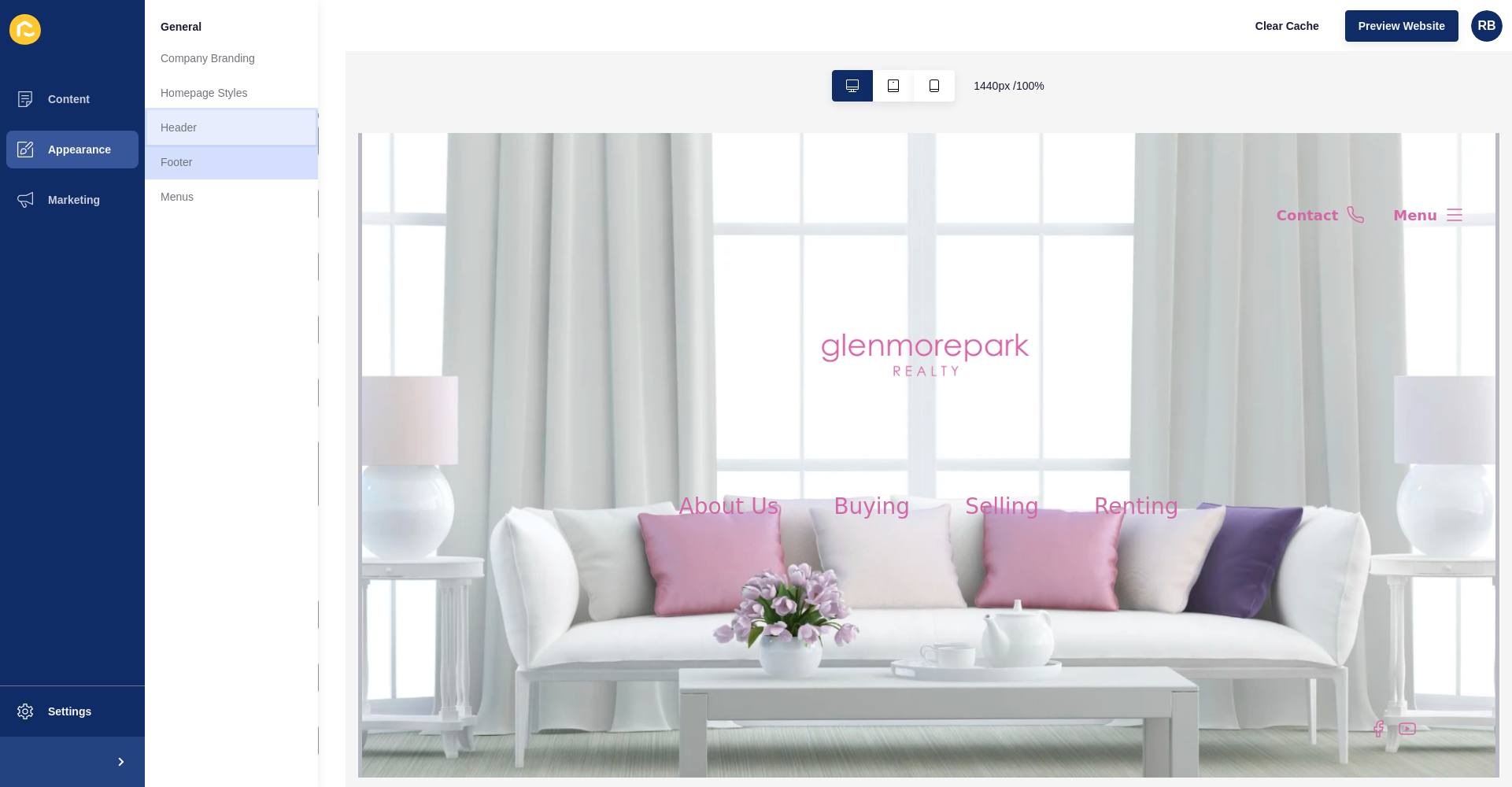
click at [186, 131] on link "Header" at bounding box center [231, 127] width 173 height 34
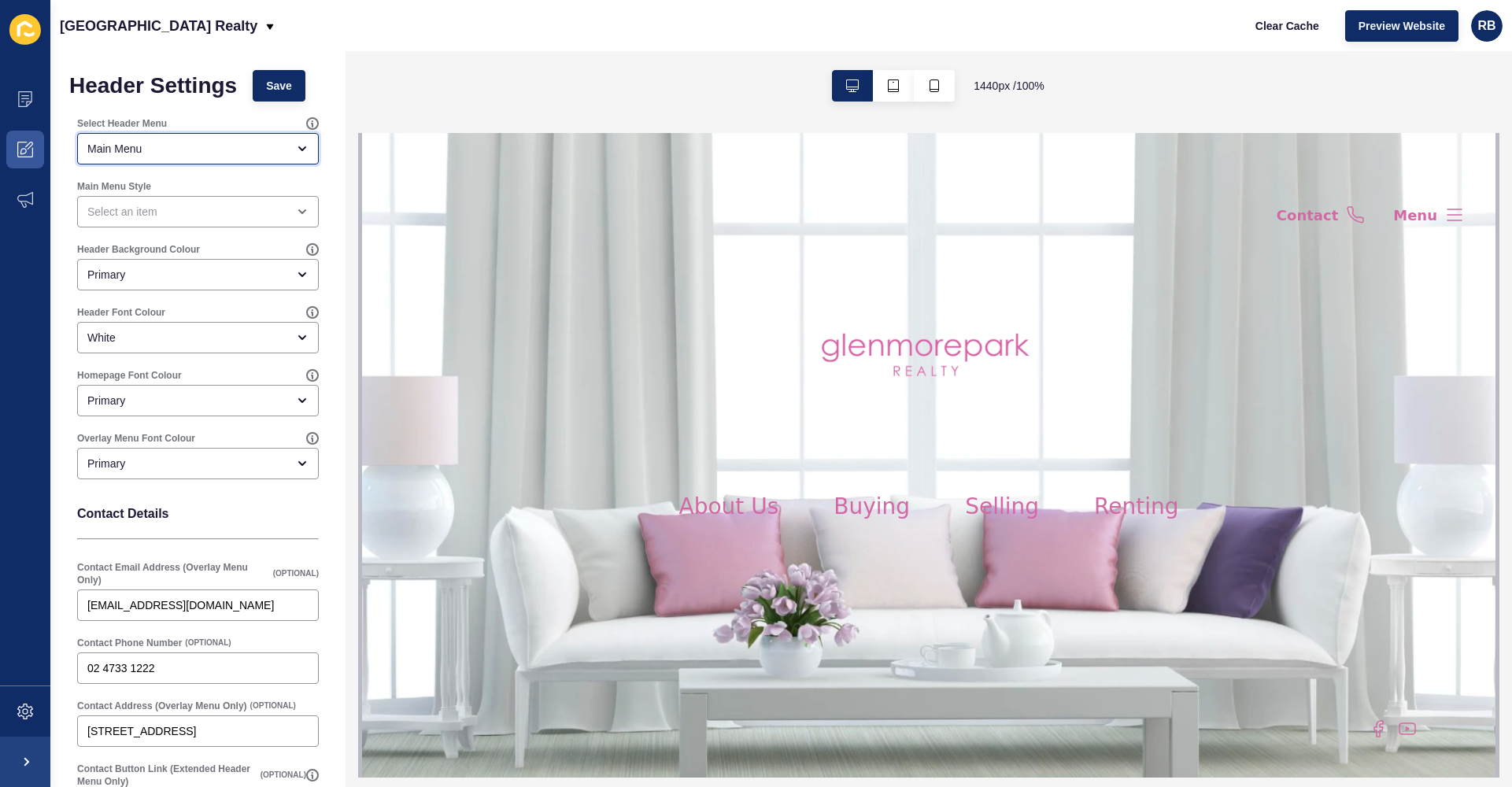
click at [183, 157] on div "Main Menu" at bounding box center [198, 149] width 241 height 32
click at [15, 153] on span at bounding box center [25, 149] width 50 height 50
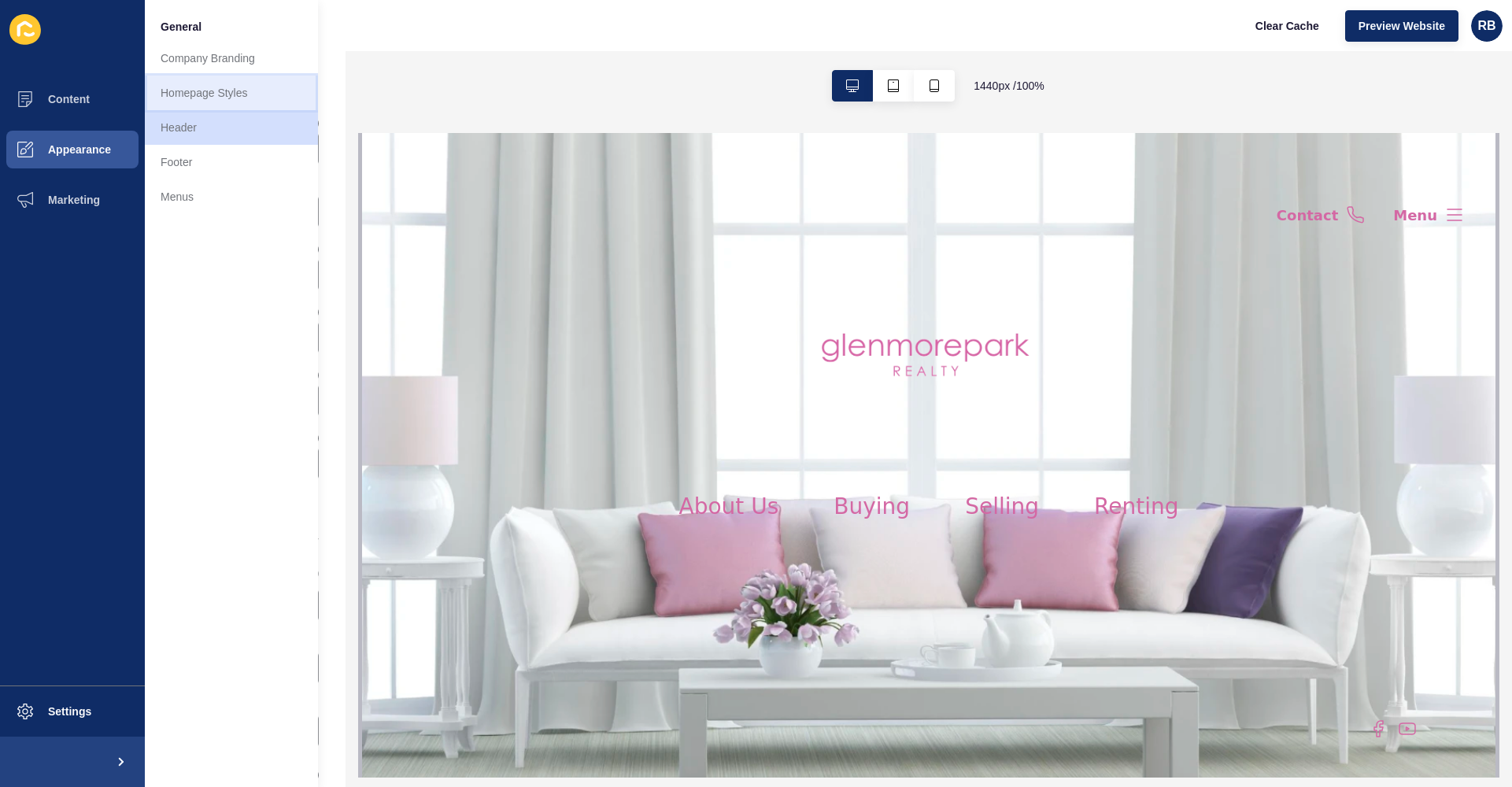
click at [247, 100] on link "Homepage Styles" at bounding box center [231, 93] width 173 height 34
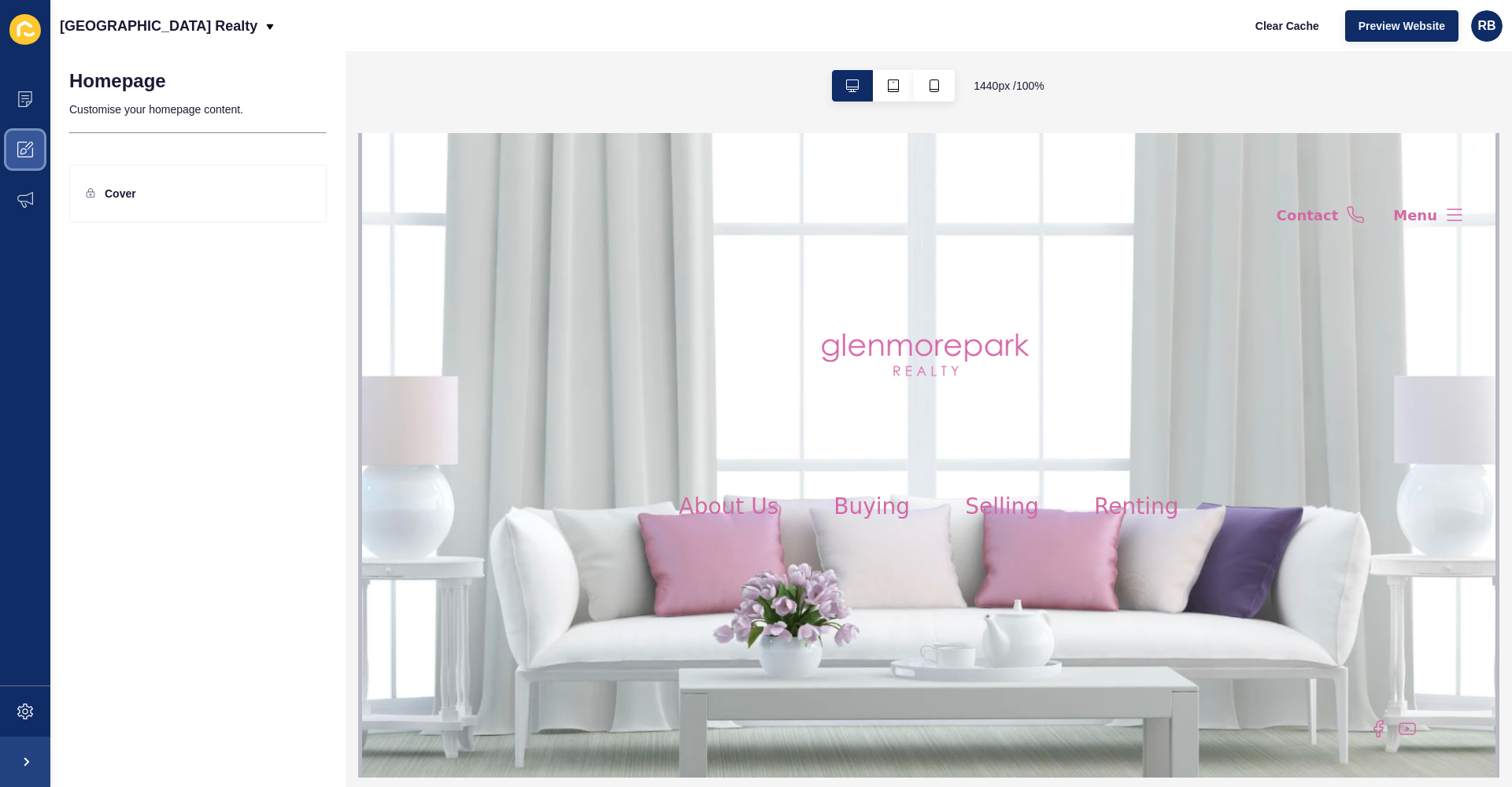
click at [17, 147] on icon at bounding box center [24, 149] width 15 height 15
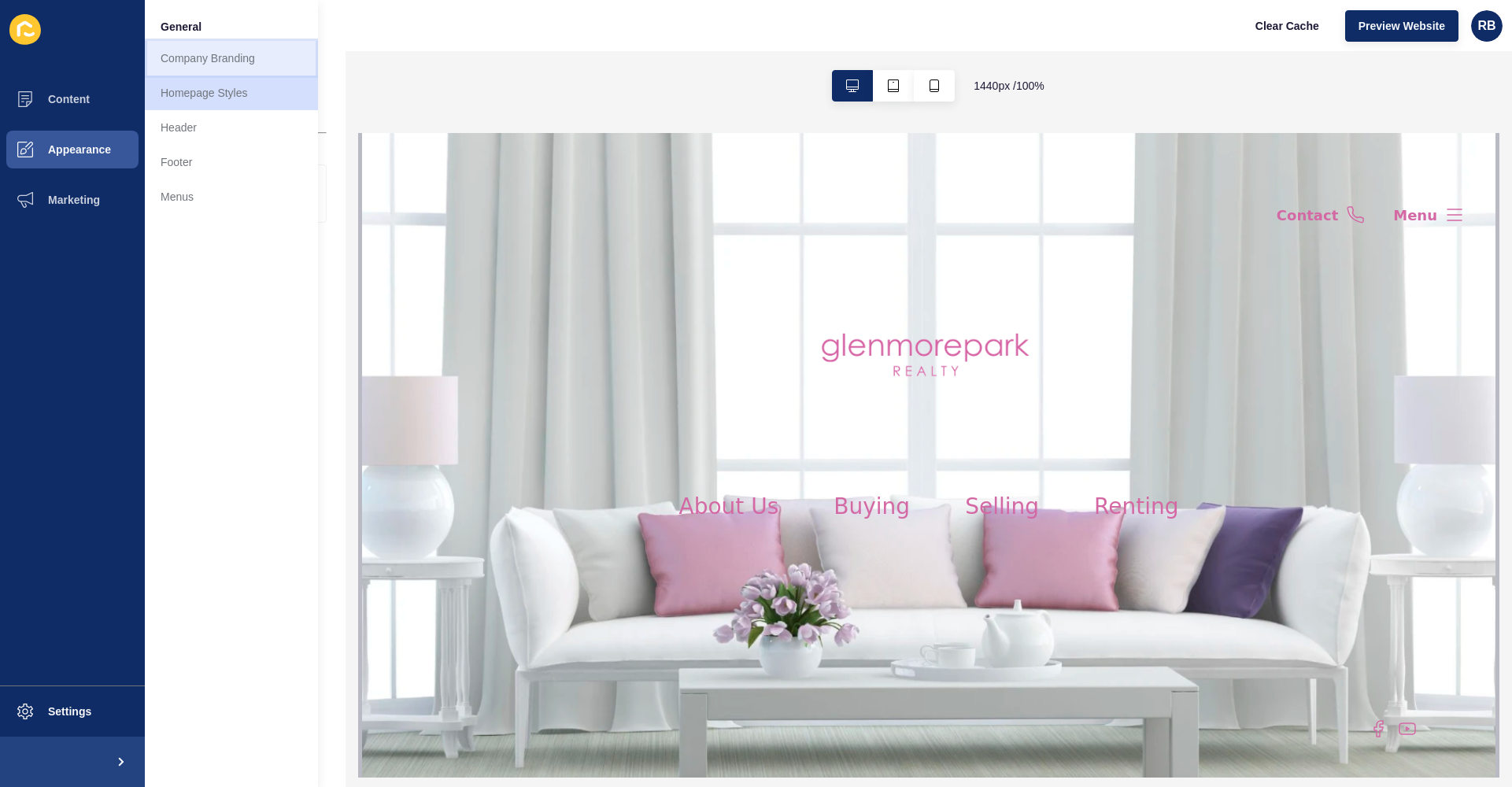
click at [244, 68] on link "Company Branding" at bounding box center [231, 58] width 173 height 34
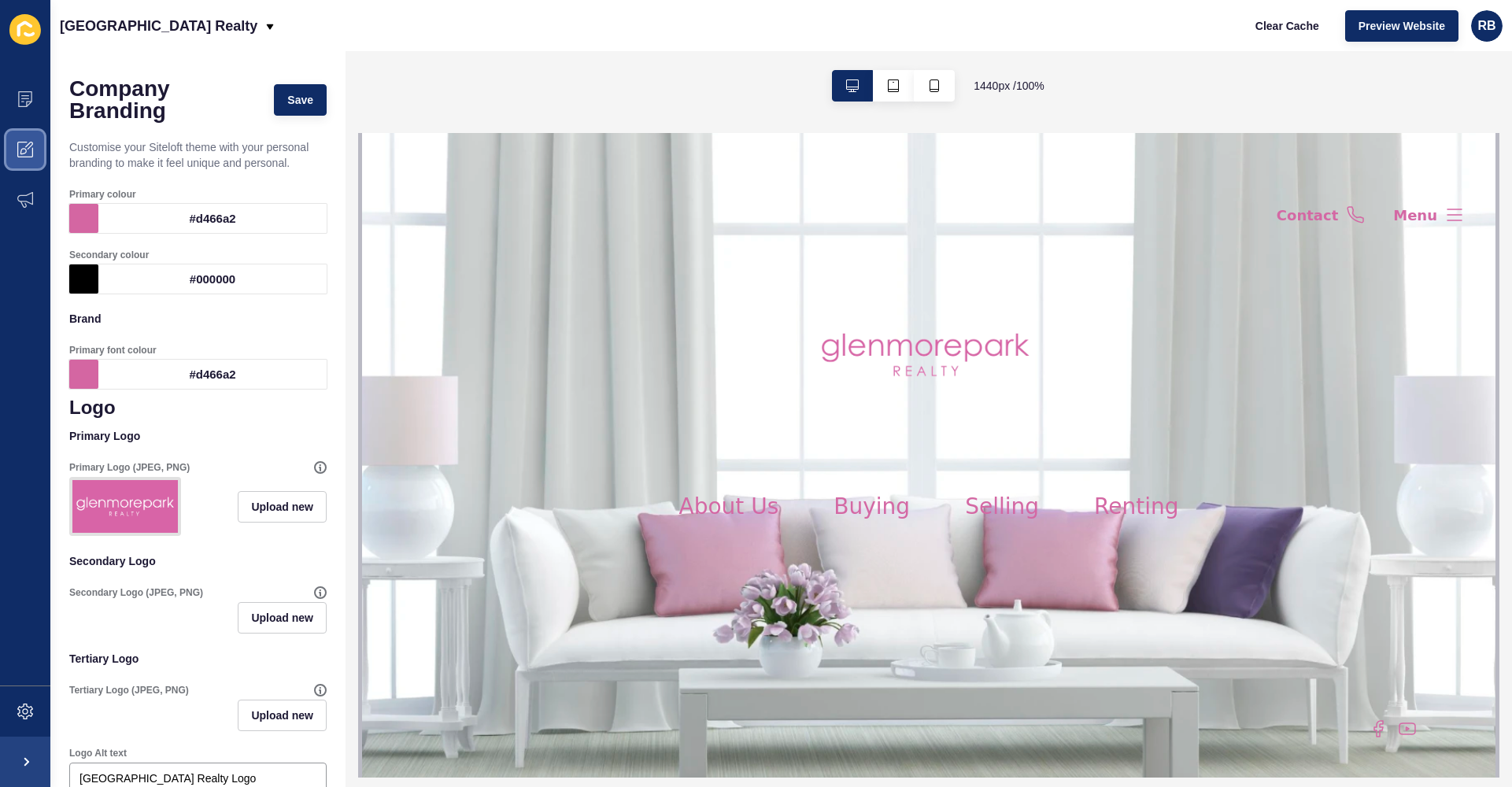
click at [36, 155] on span at bounding box center [25, 149] width 50 height 50
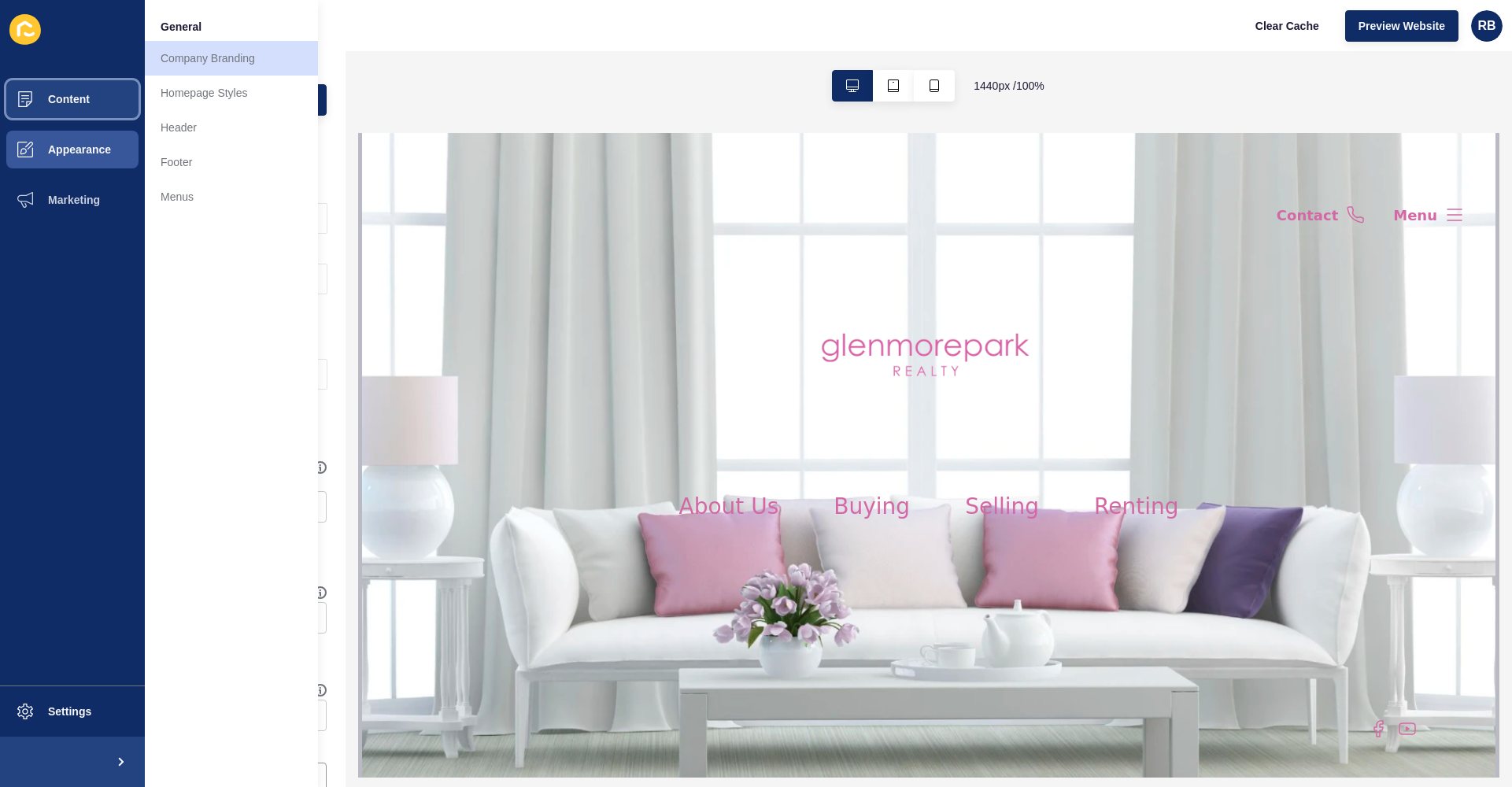
click at [84, 109] on button "Content" at bounding box center [72, 99] width 145 height 50
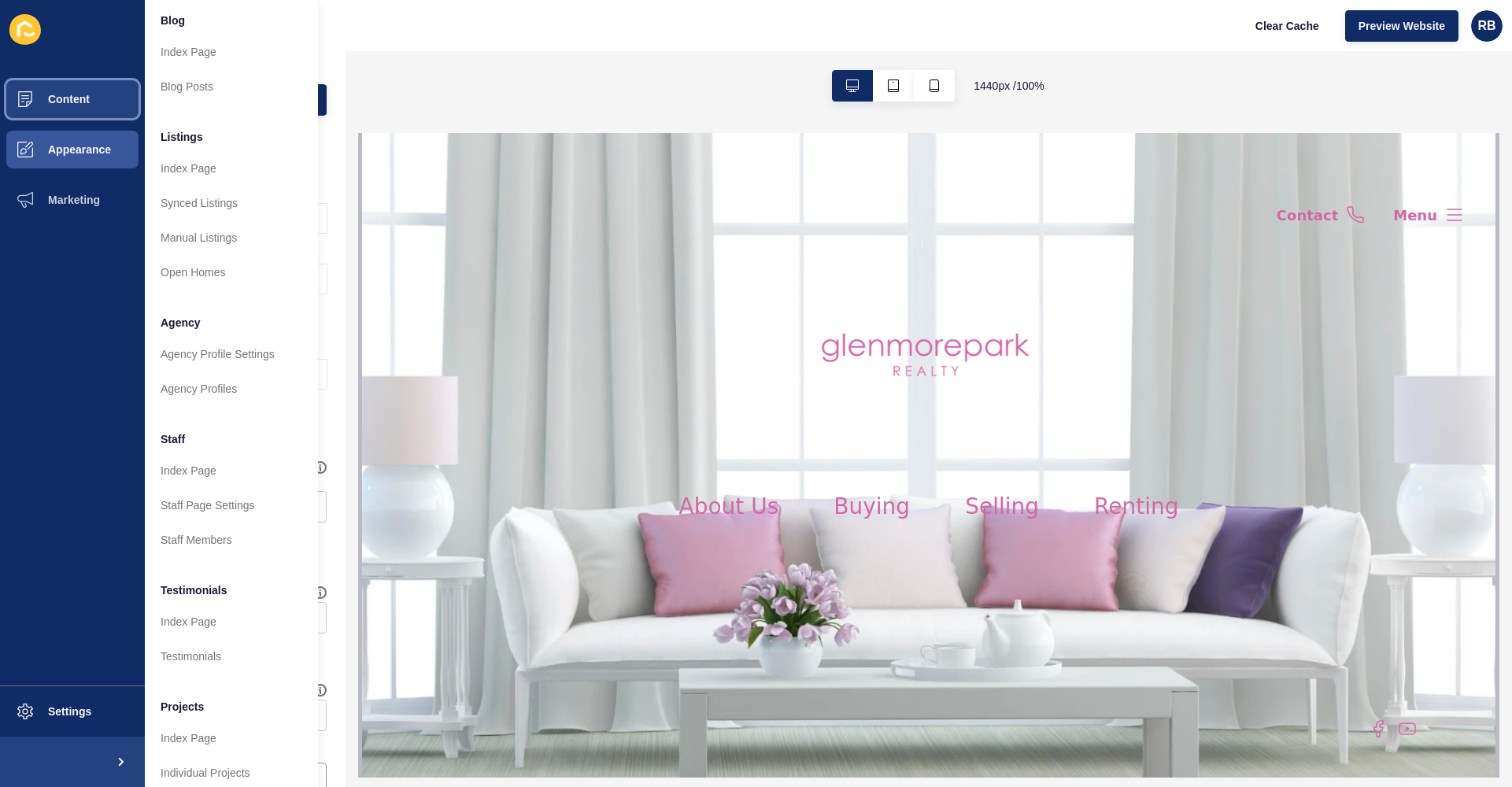
scroll to position [135, 0]
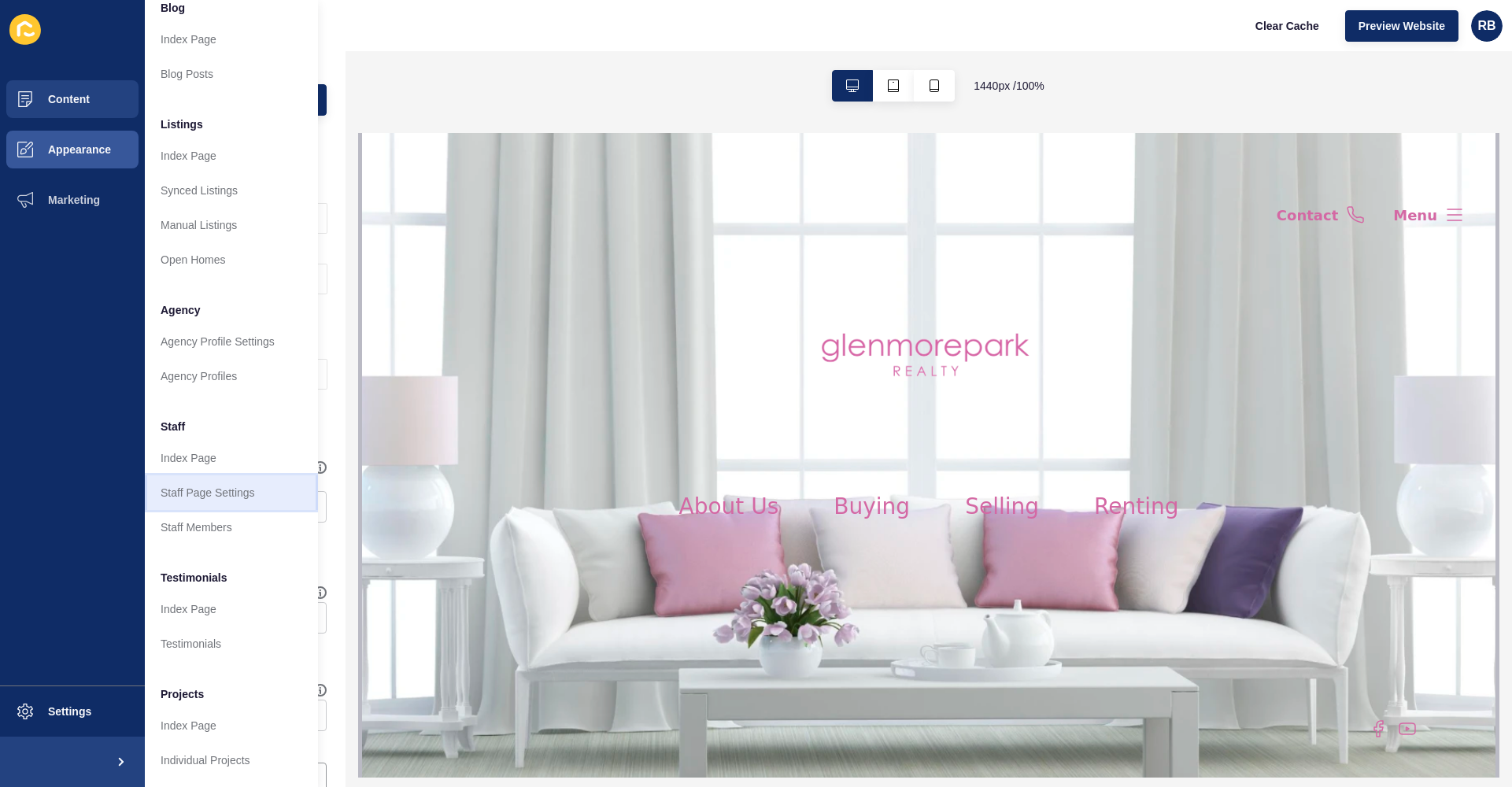
click at [254, 490] on link "Staff Page Settings" at bounding box center [231, 493] width 173 height 34
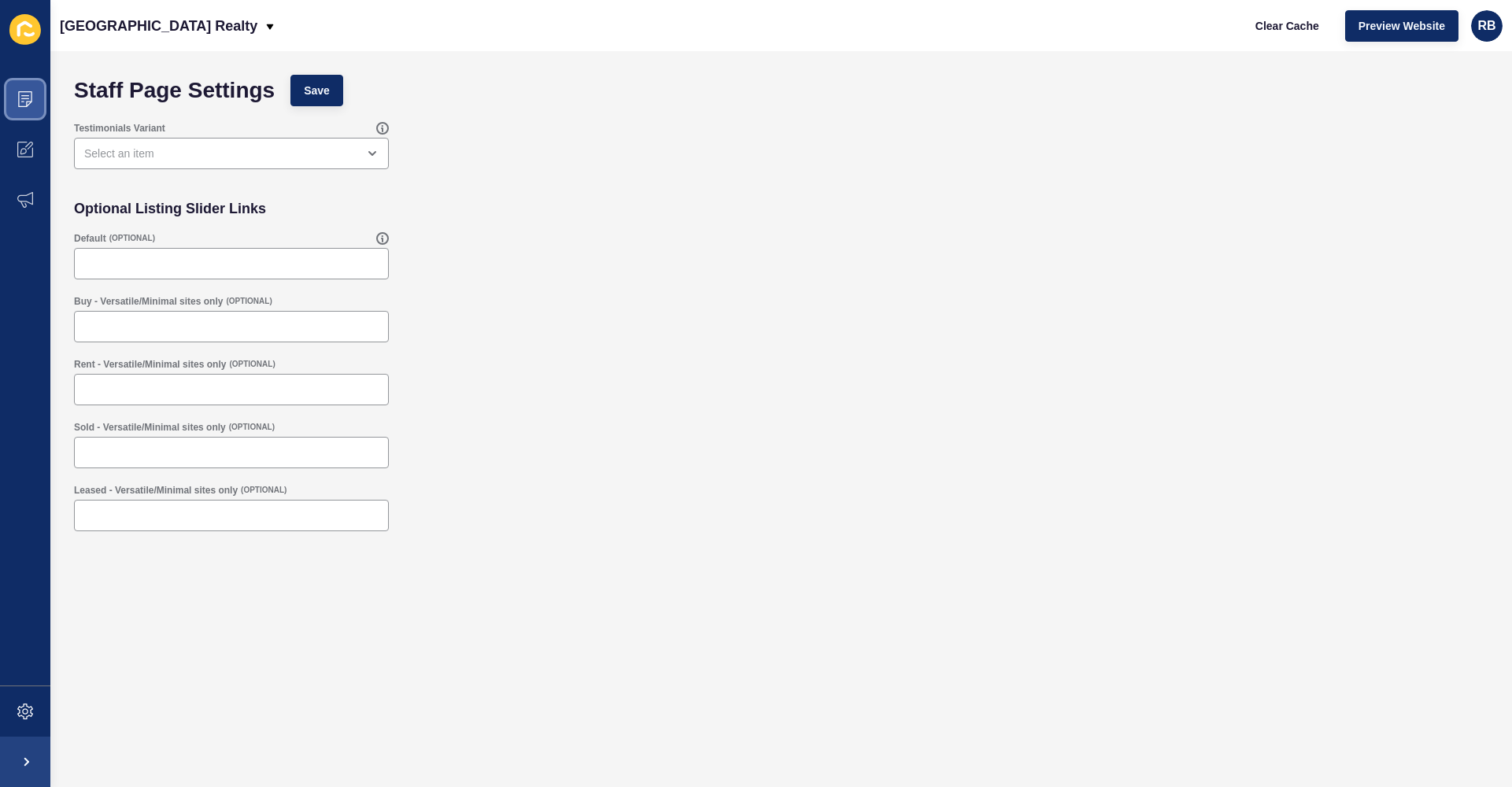
click at [42, 96] on span at bounding box center [25, 99] width 50 height 50
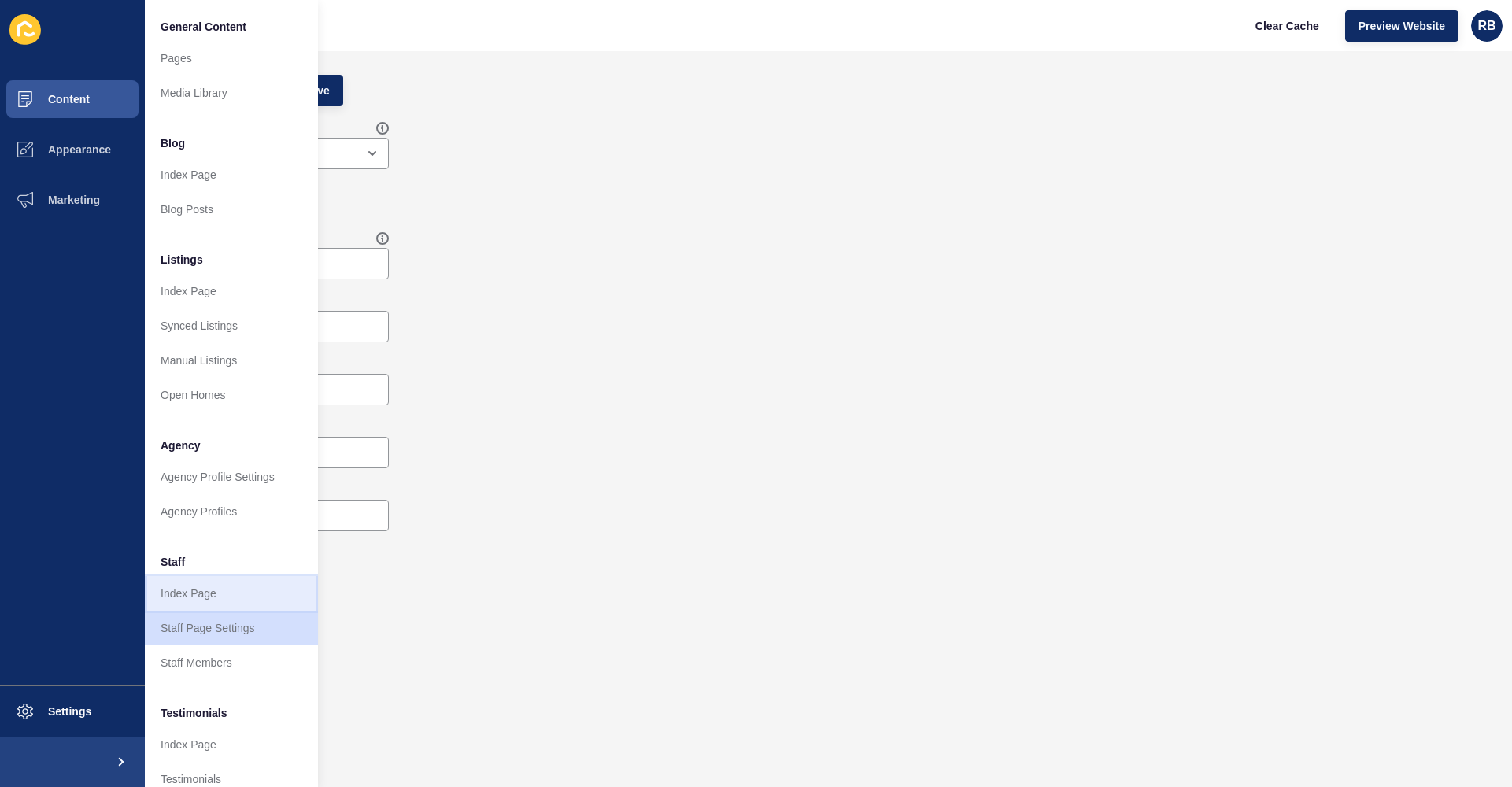
click at [234, 600] on link "Index Page" at bounding box center [231, 593] width 173 height 34
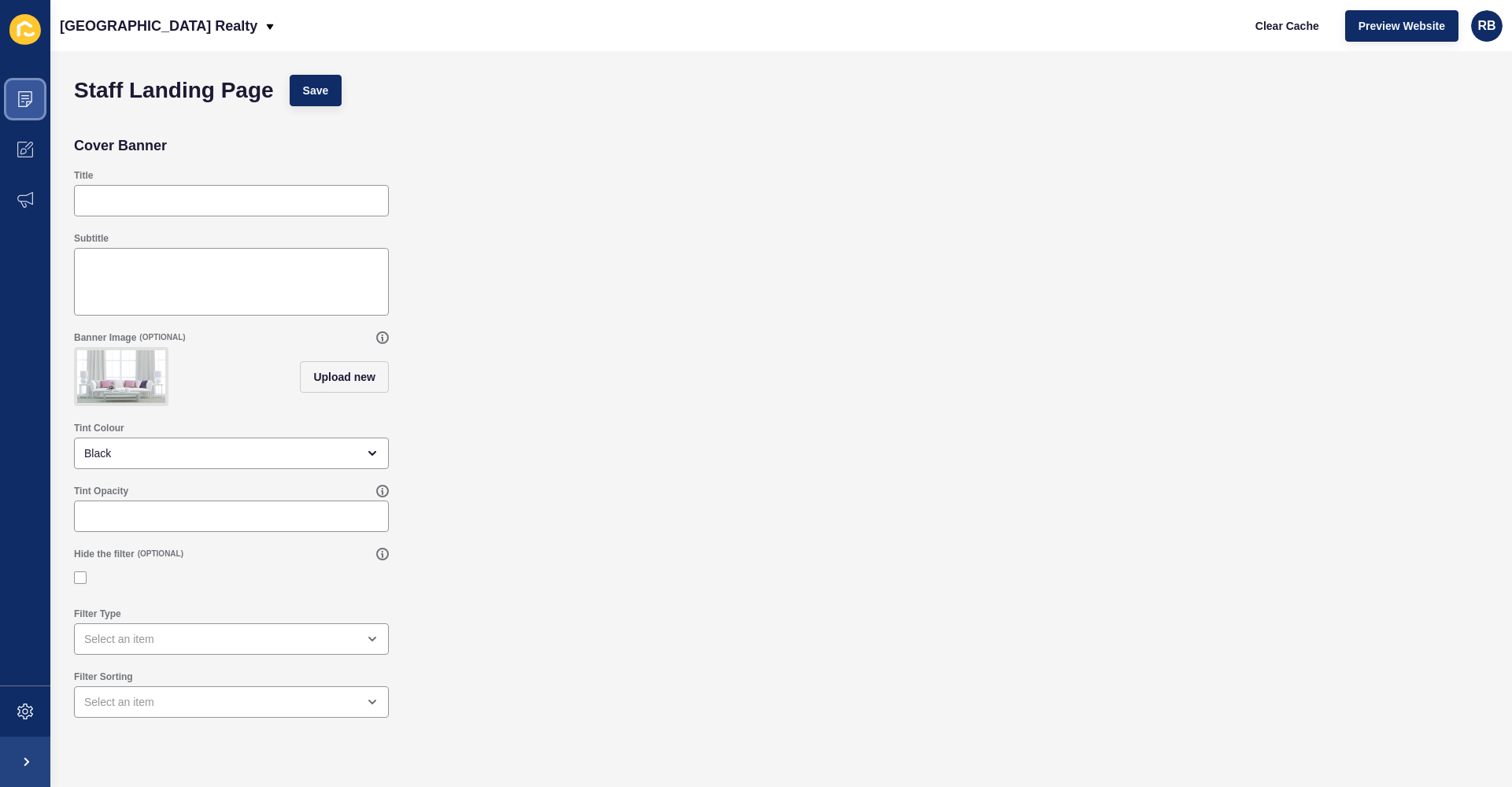
click at [31, 95] on icon at bounding box center [25, 98] width 14 height 15
